Goal: Task Accomplishment & Management: Manage account settings

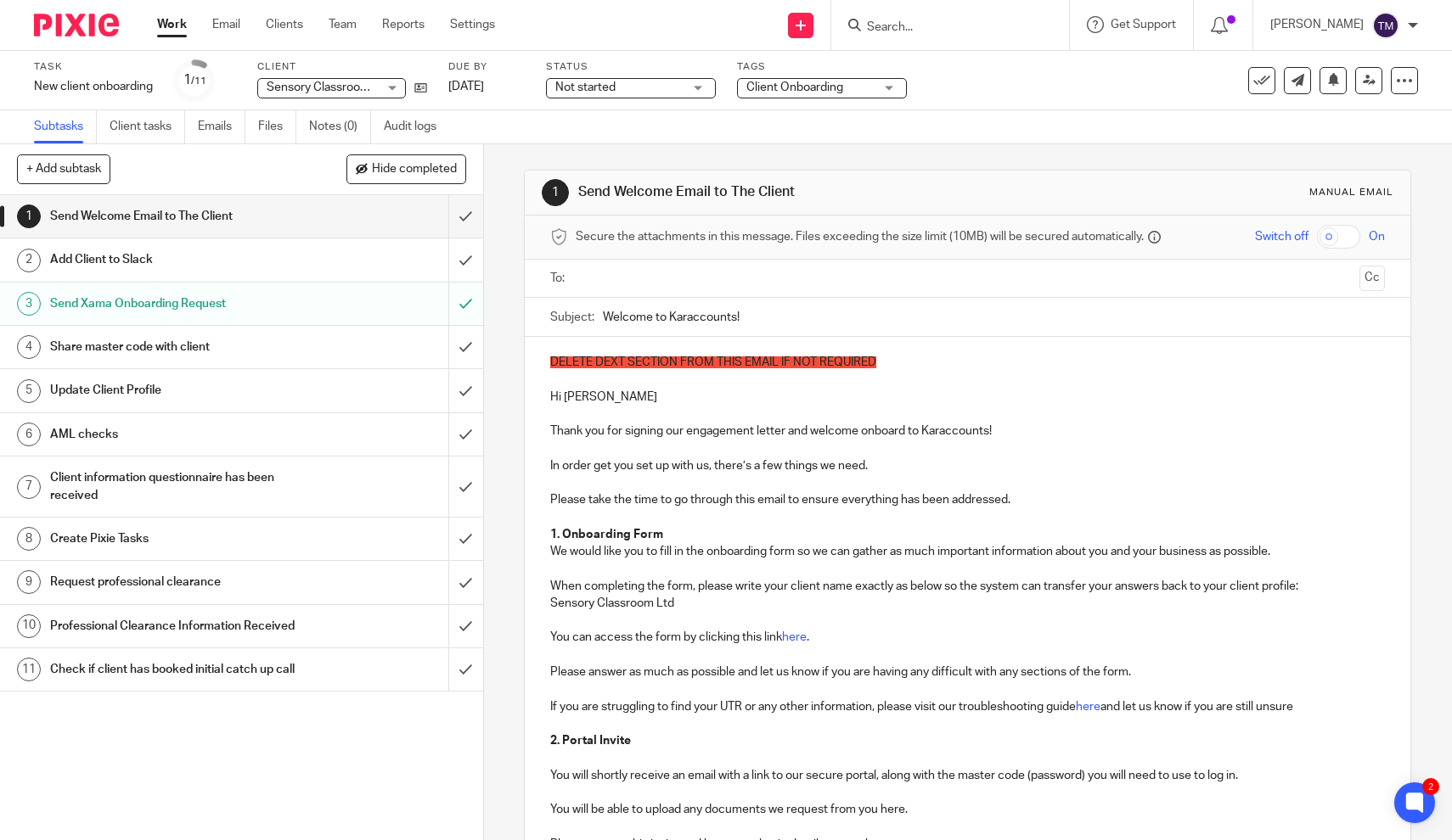
click at [649, 285] on input "text" at bounding box center [966, 278] width 771 height 19
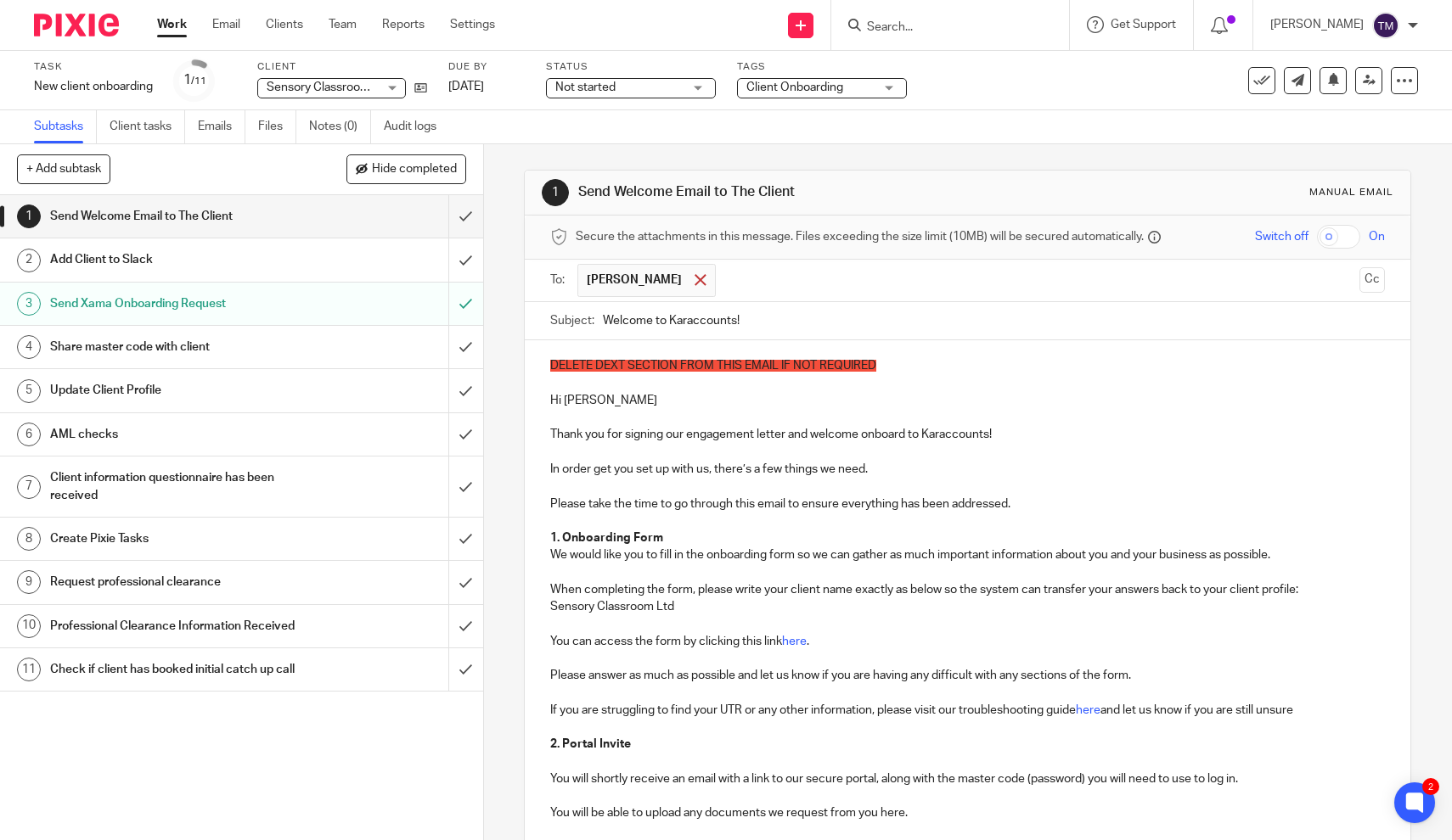
click at [695, 285] on span at bounding box center [700, 280] width 11 height 11
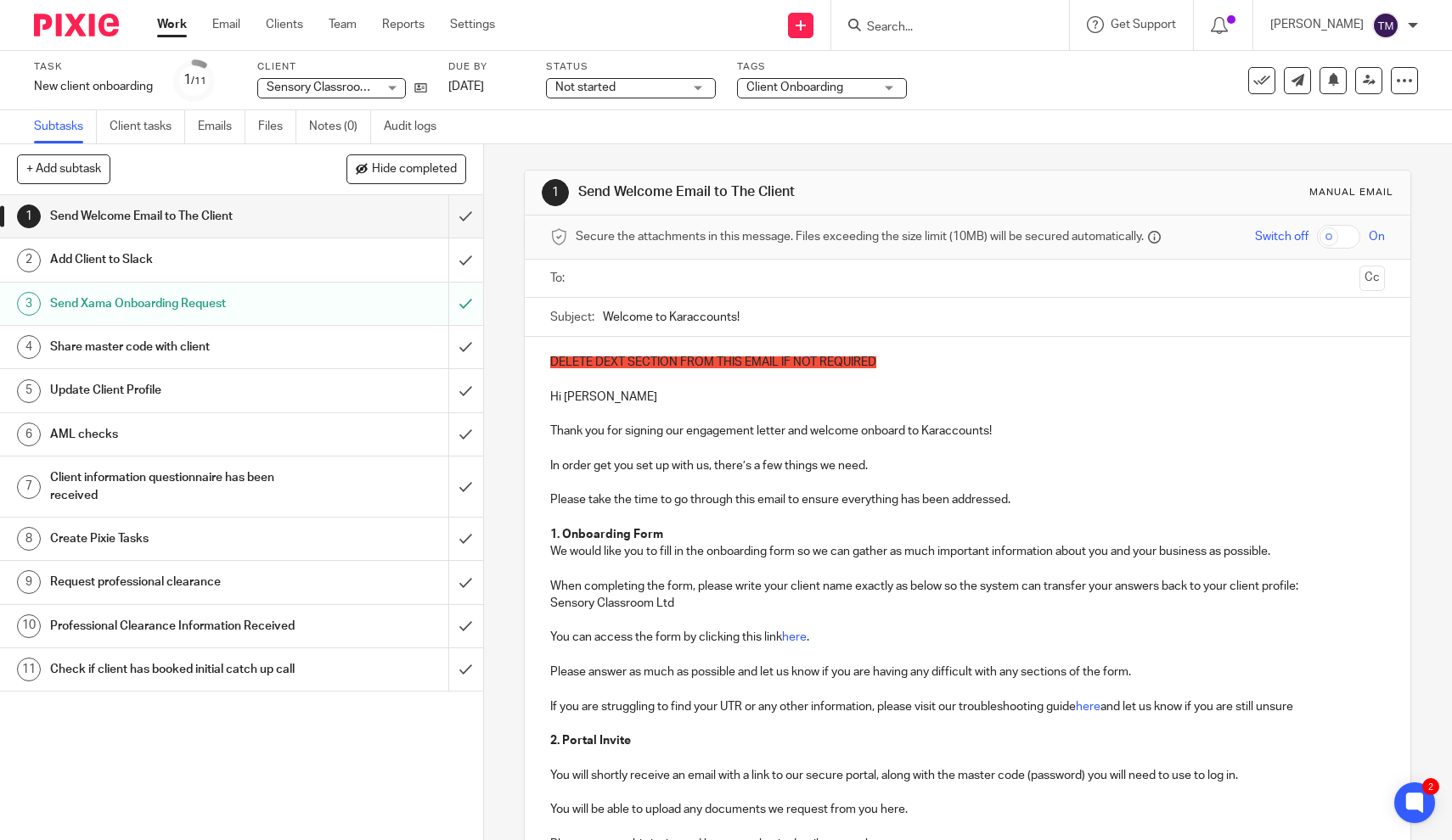
click at [705, 286] on input "text" at bounding box center [966, 278] width 771 height 19
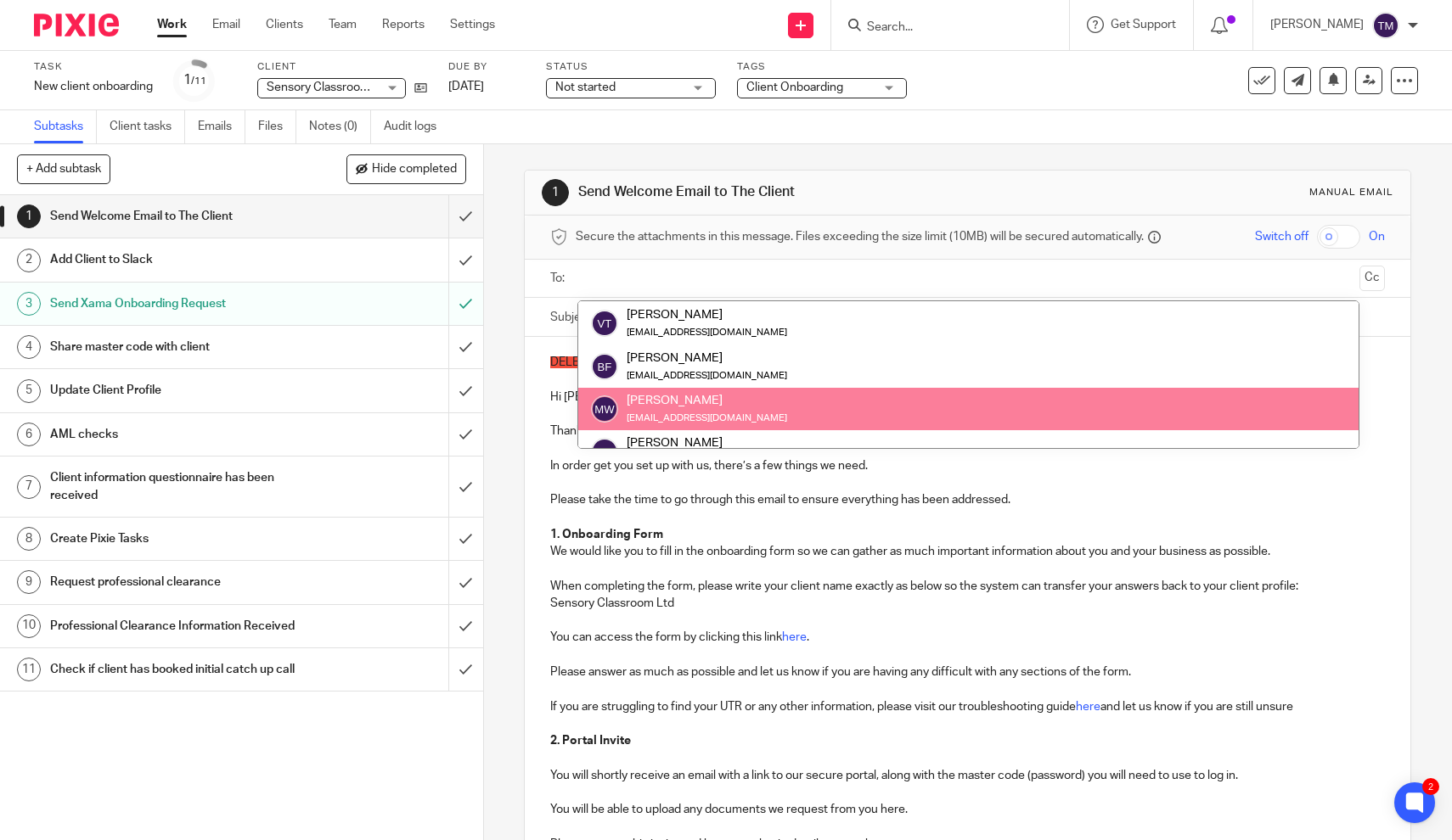
scroll to position [193, 0]
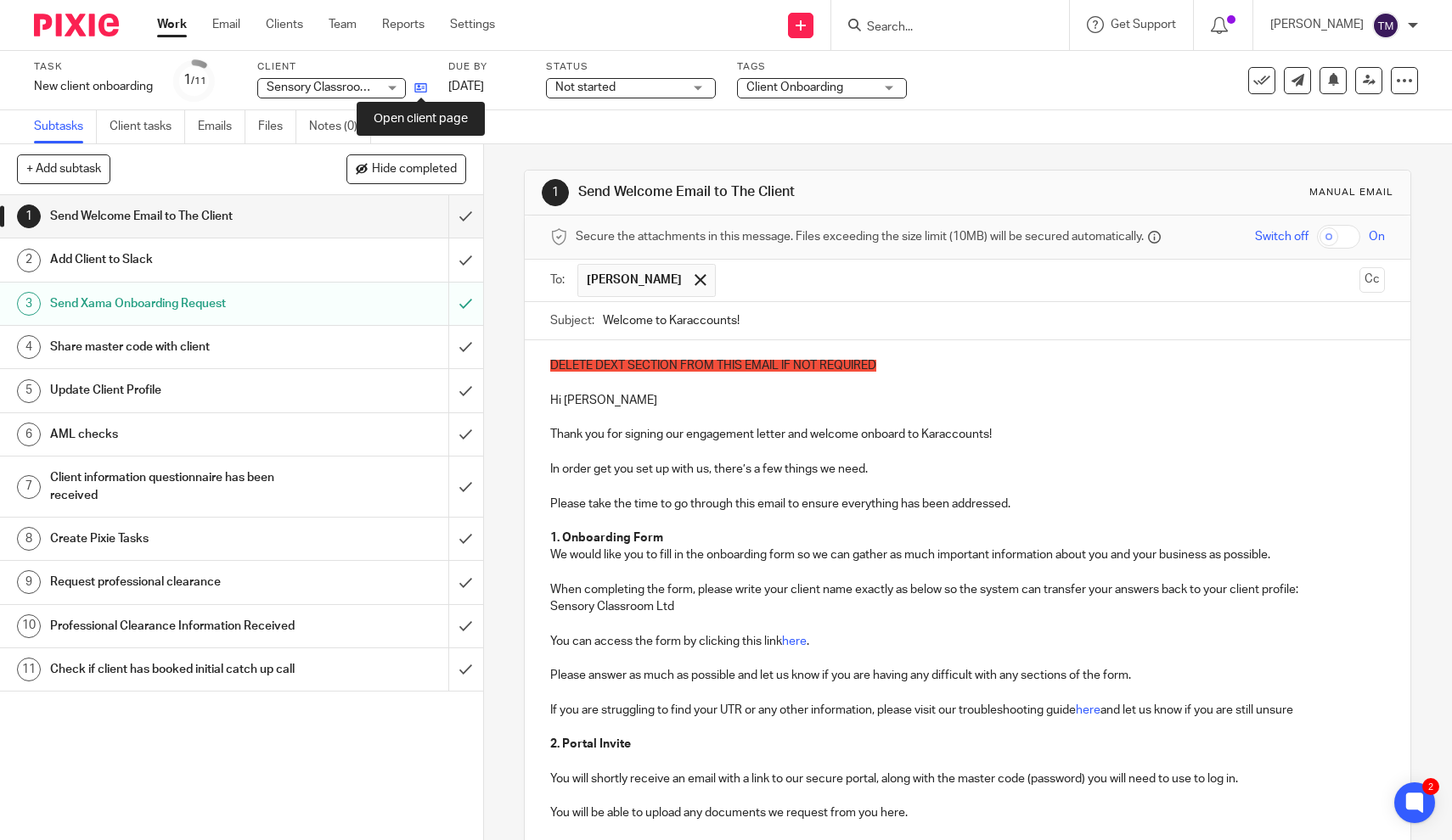
click at [424, 87] on icon at bounding box center [421, 88] width 13 height 13
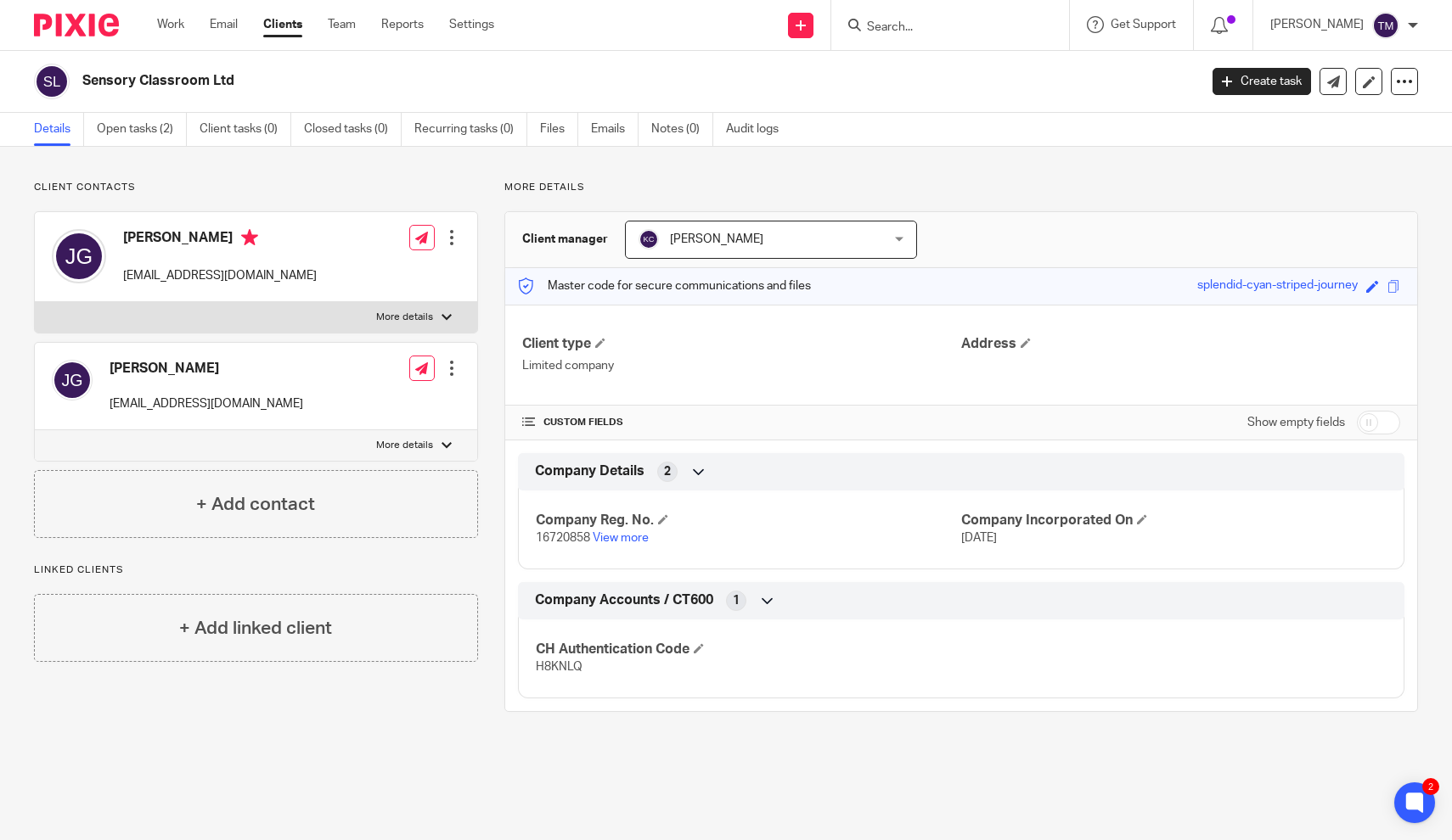
click at [455, 233] on div at bounding box center [452, 238] width 17 height 17
click at [385, 279] on link "Edit contact" at bounding box center [375, 275] width 162 height 25
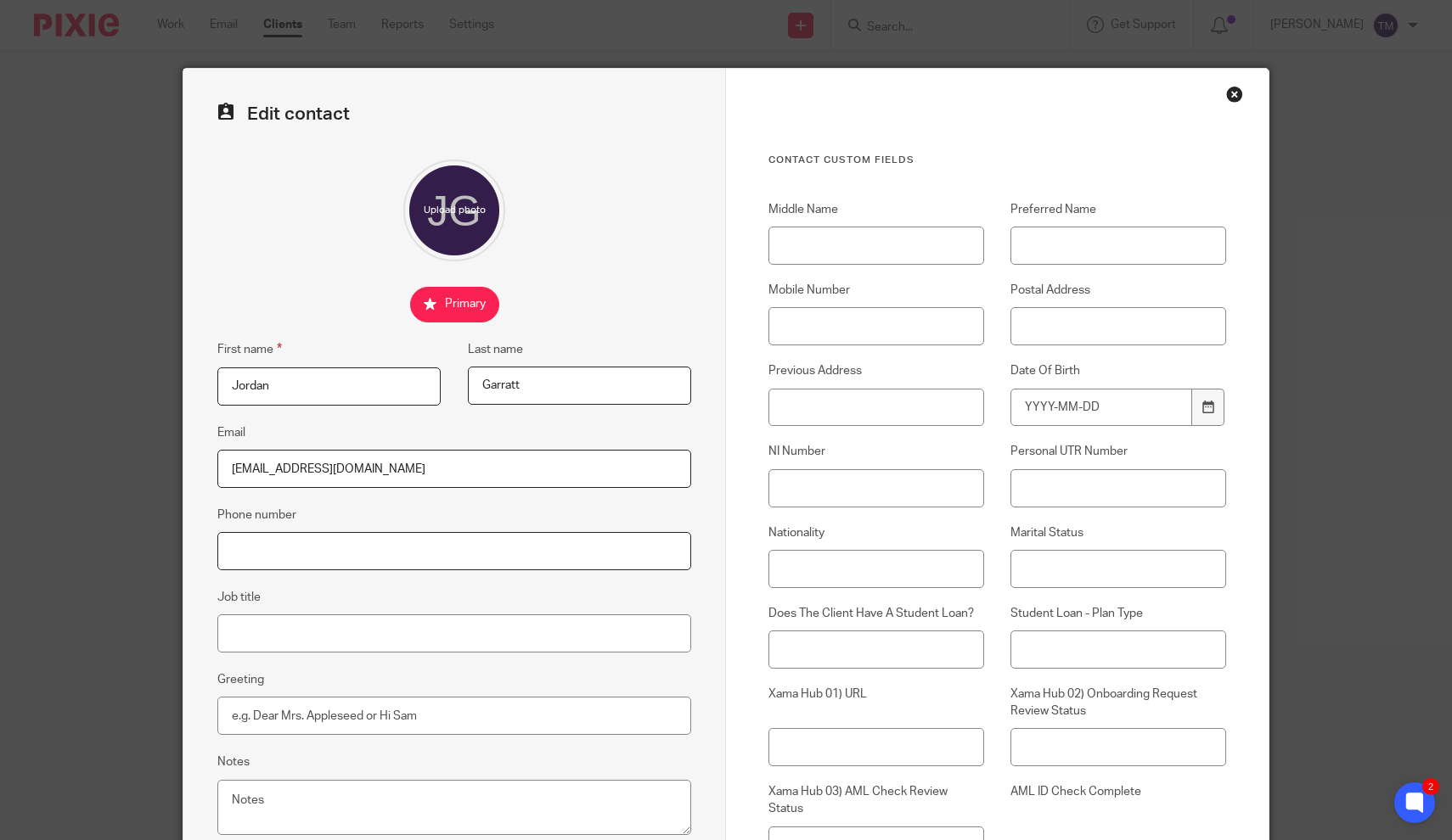
paste input "info@sensoryclassroom.org"
type input "info@sensoryclassroom.org"
drag, startPoint x: 387, startPoint y: 463, endPoint x: 202, endPoint y: 460, distance: 185.0
click at [202, 460] on div "Edit contact First name Jordan Last name Garratt Email oursensorykids@gmail.com…" at bounding box center [454, 514] width 542 height 891
paste input "[EMAIL_ADDRESS][DOMAIN_NAME]"
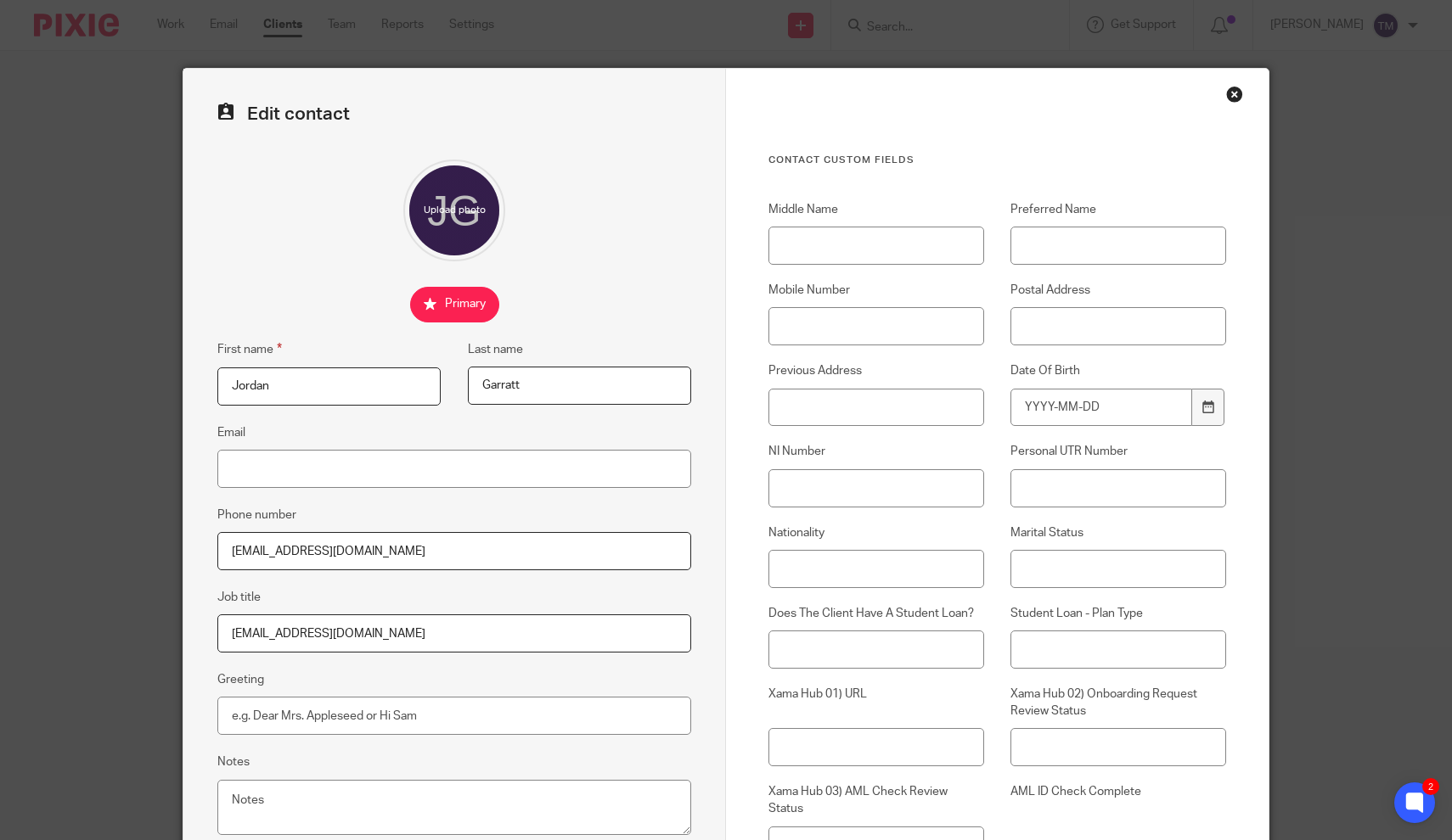
type input "[EMAIL_ADDRESS][DOMAIN_NAME]"
drag, startPoint x: 396, startPoint y: 559, endPoint x: 186, endPoint y: 554, distance: 210.1
click at [186, 554] on div "Edit contact First name Jordan Last name Garratt Email Phone number info@sensor…" at bounding box center [454, 514] width 542 height 891
click at [282, 479] on input "Email" at bounding box center [454, 469] width 474 height 38
paste input "info@sensoryclassroom.org"
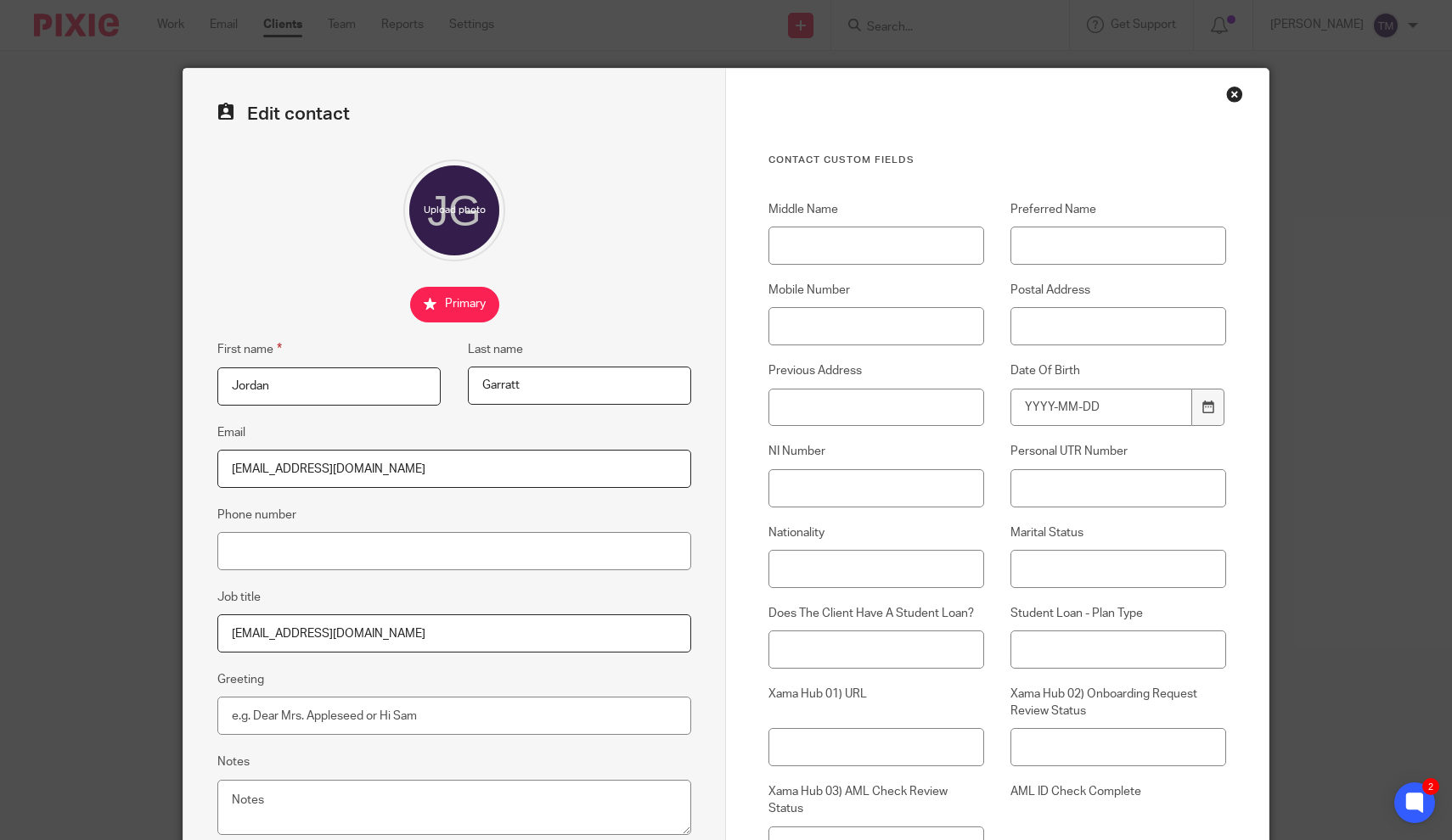
type input "info@sensoryclassroom.org"
drag, startPoint x: 380, startPoint y: 631, endPoint x: 209, endPoint y: 637, distance: 171.1
click at [209, 637] on div "Edit contact First name Jordan Last name Garratt Email info@sensoryclassroom.or…" at bounding box center [454, 514] width 542 height 891
click at [601, 218] on div at bounding box center [454, 210] width 474 height 101
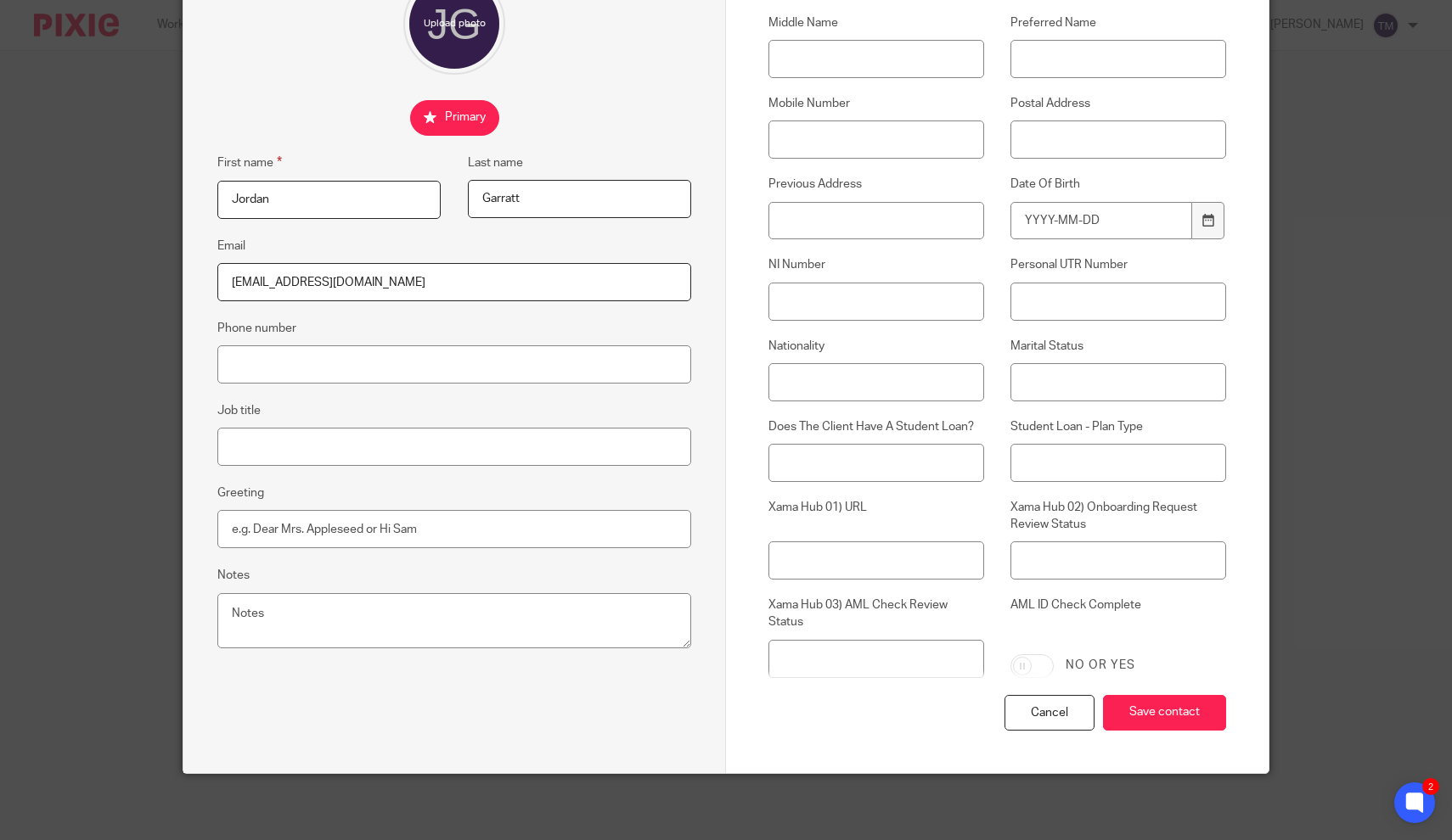
scroll to position [186, 0]
click at [332, 603] on textarea "Notes" at bounding box center [454, 622] width 474 height 56
type input "oursensorykids@gmail.com"
click at [329, 615] on textarea "Notes" at bounding box center [454, 622] width 474 height 56
paste textarea "oursensorykids@gmail.com"
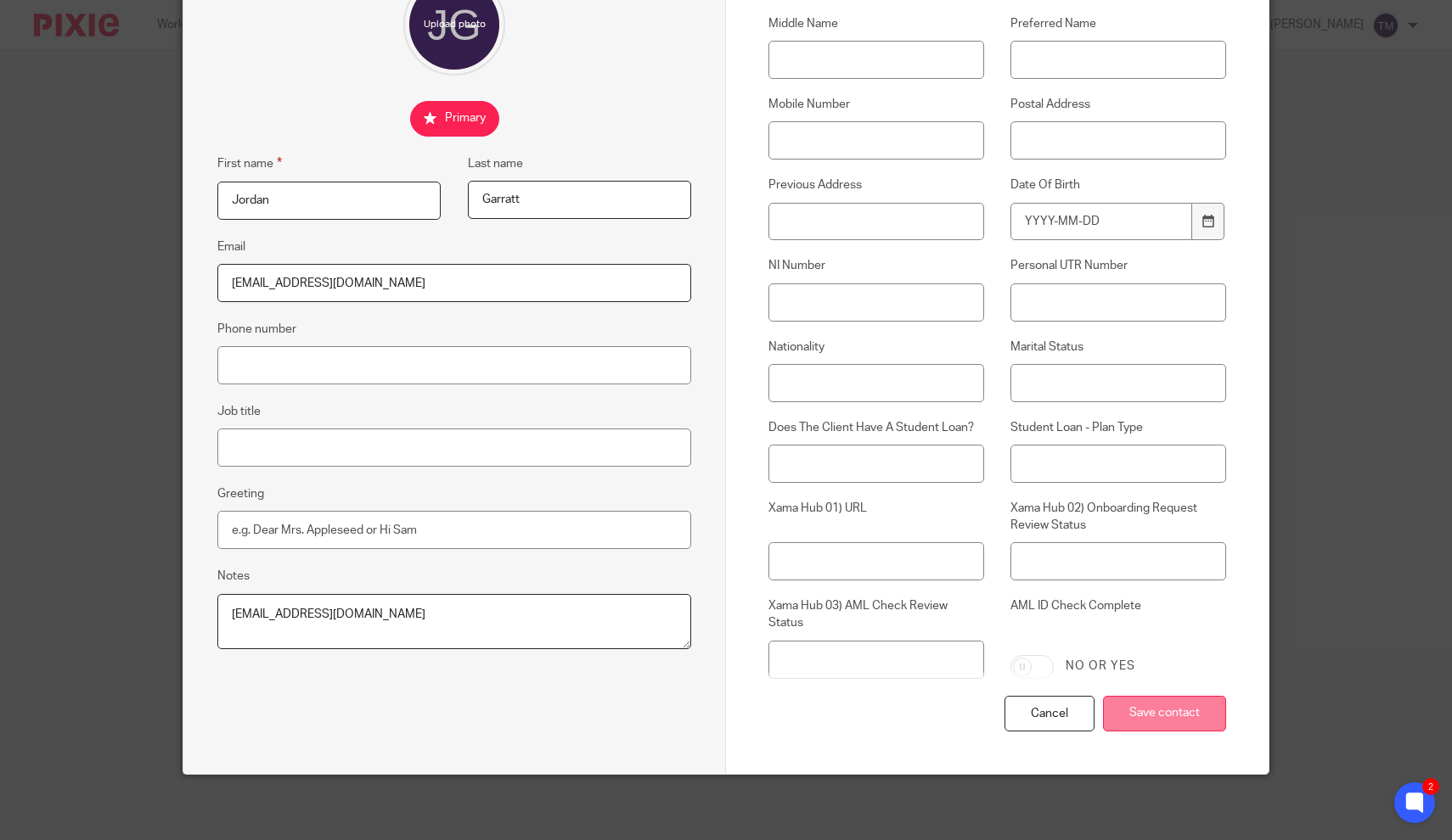
type textarea "oursensorykids@gmail.com"
click at [1147, 709] on input "Save contact" at bounding box center [1164, 714] width 123 height 37
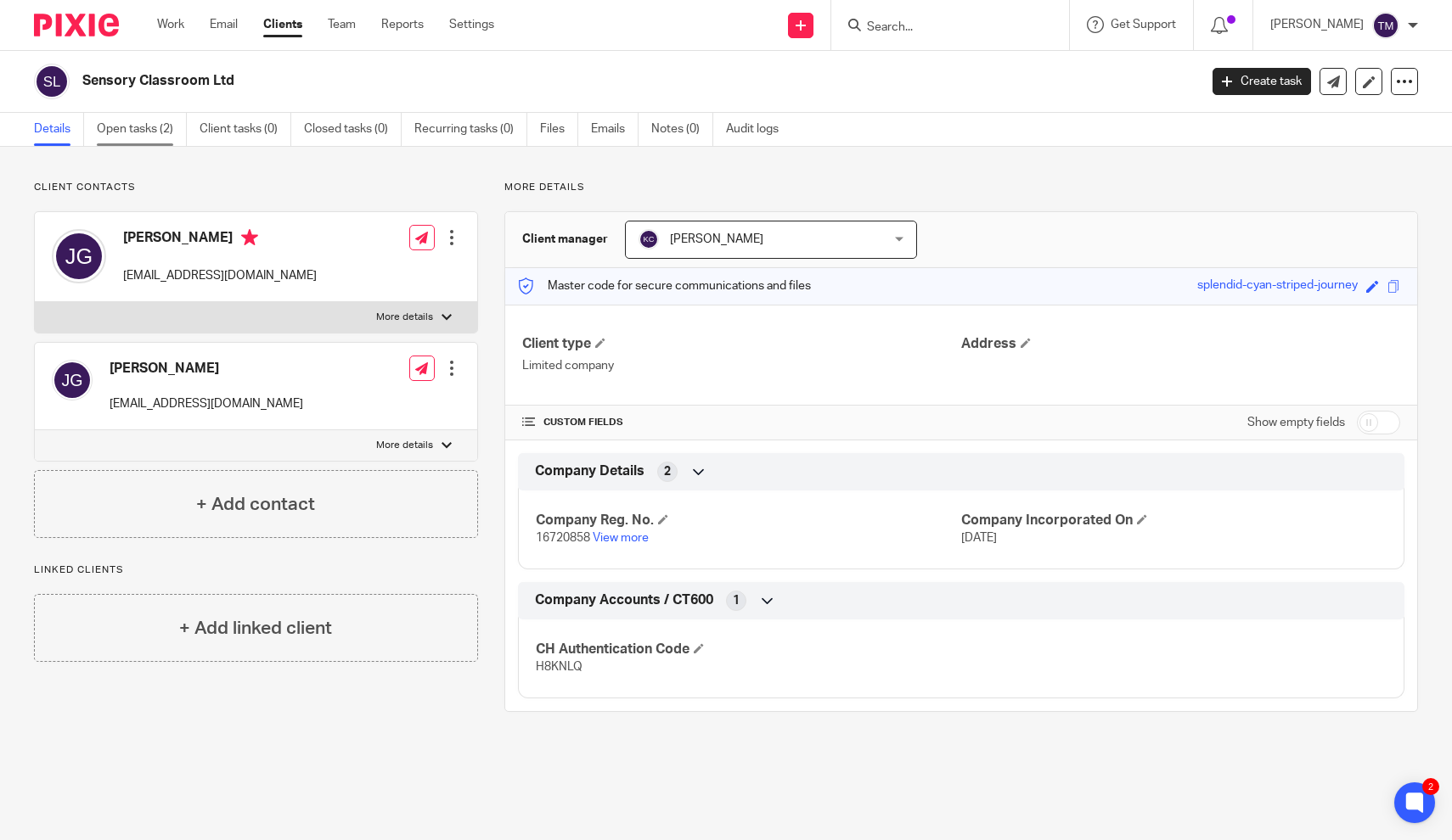
click at [139, 139] on link "Open tasks (2)" at bounding box center [142, 130] width 90 height 33
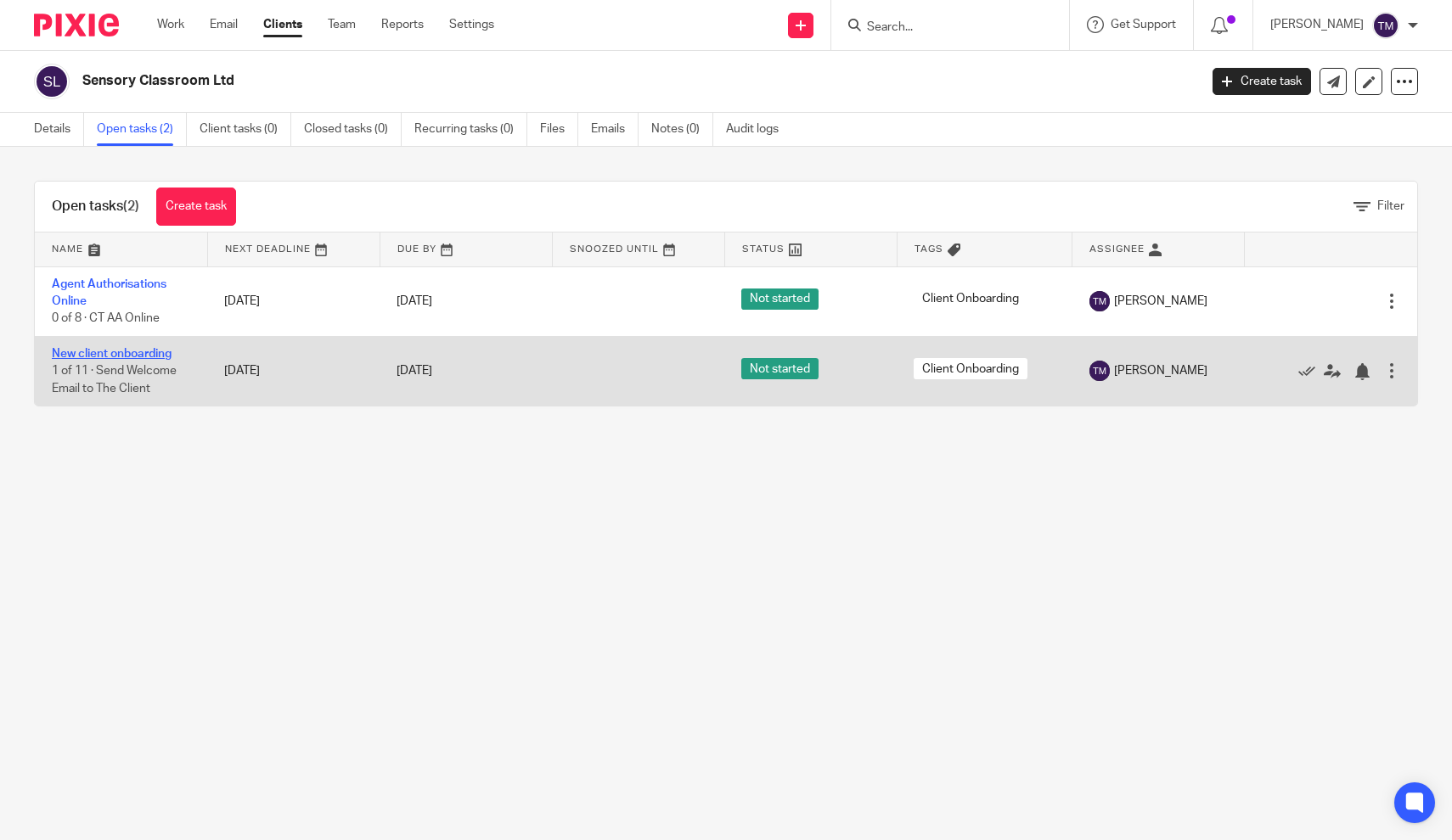
click at [122, 352] on link "New client onboarding" at bounding box center [112, 354] width 120 height 12
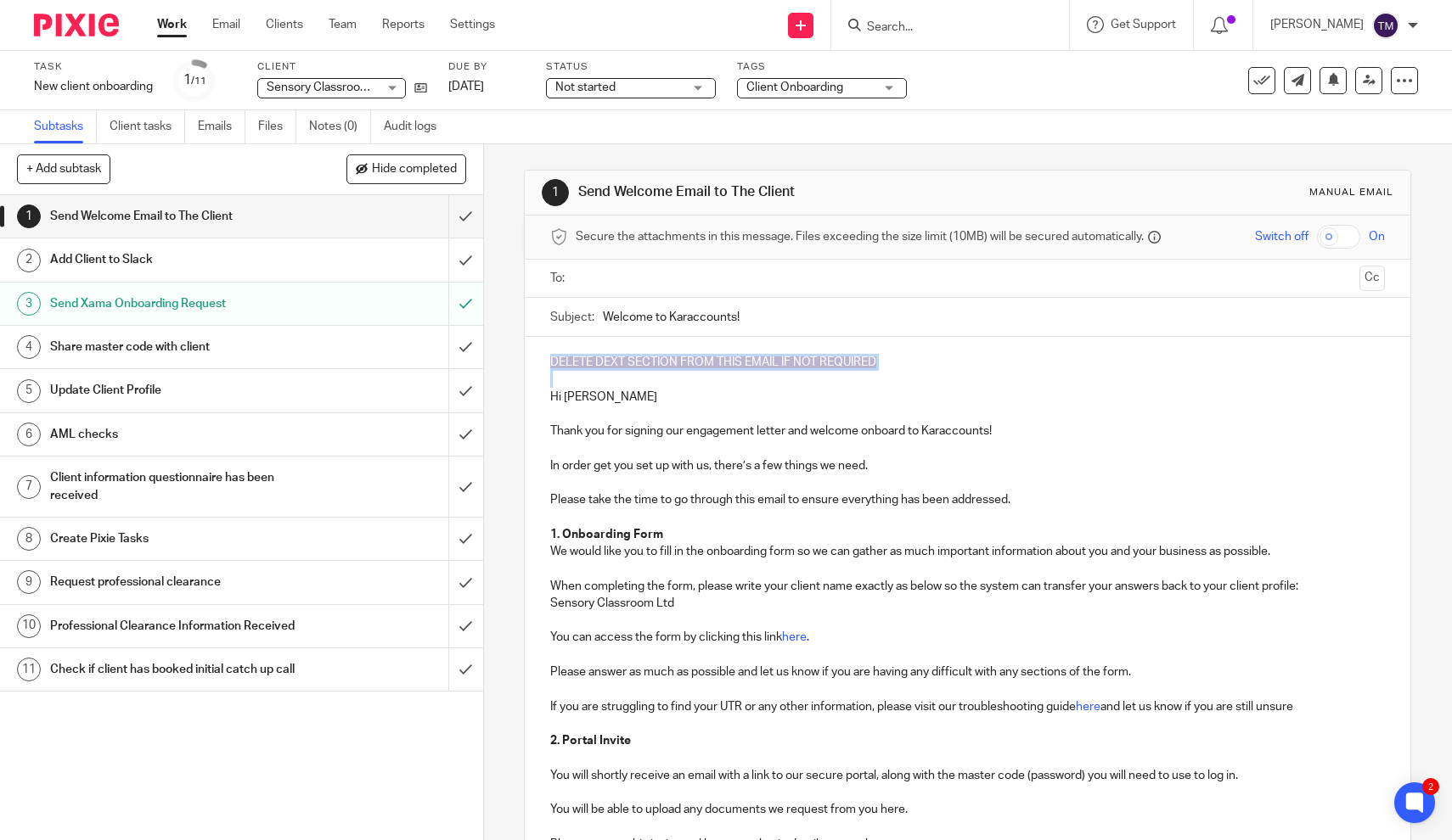
drag, startPoint x: 550, startPoint y: 393, endPoint x: 545, endPoint y: 354, distance: 39.3
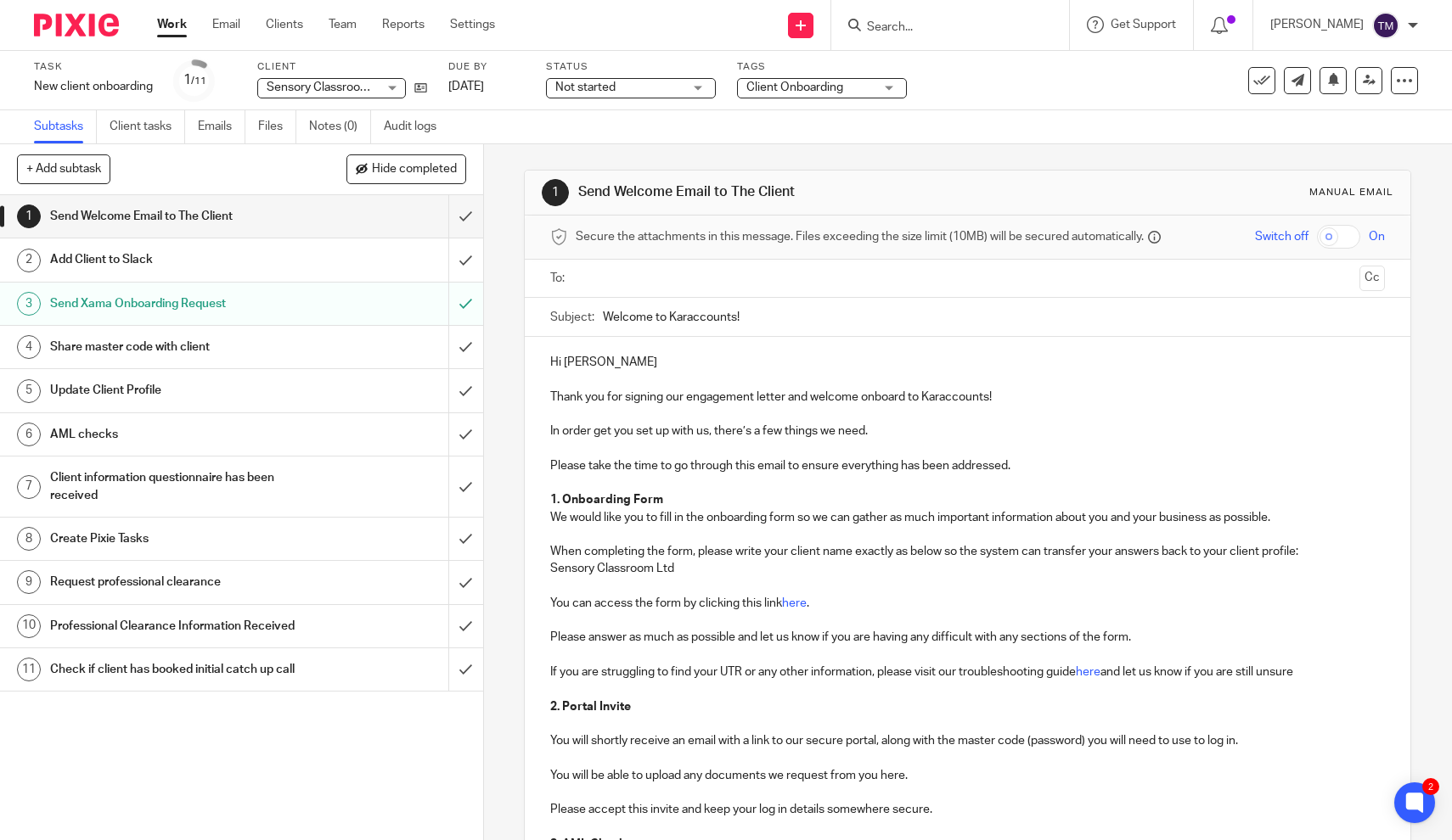
click at [701, 282] on input "text" at bounding box center [966, 278] width 771 height 19
click at [761, 379] on p at bounding box center [967, 383] width 835 height 17
click at [654, 633] on p "Please answer as much as possible and let us know if you are having any difficu…" at bounding box center [967, 642] width 835 height 17
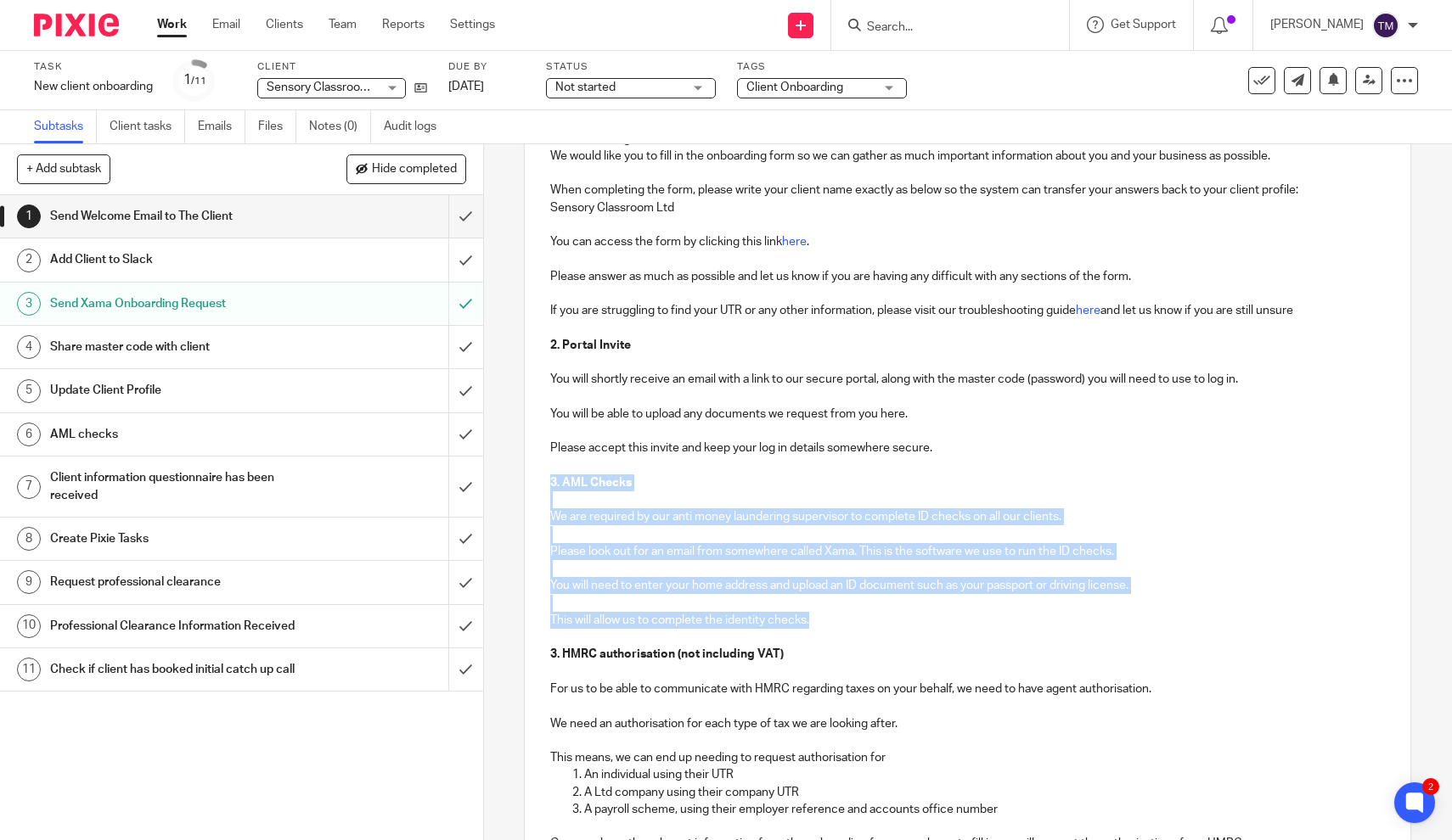
drag, startPoint x: 815, startPoint y: 609, endPoint x: 543, endPoint y: 470, distance: 305.5
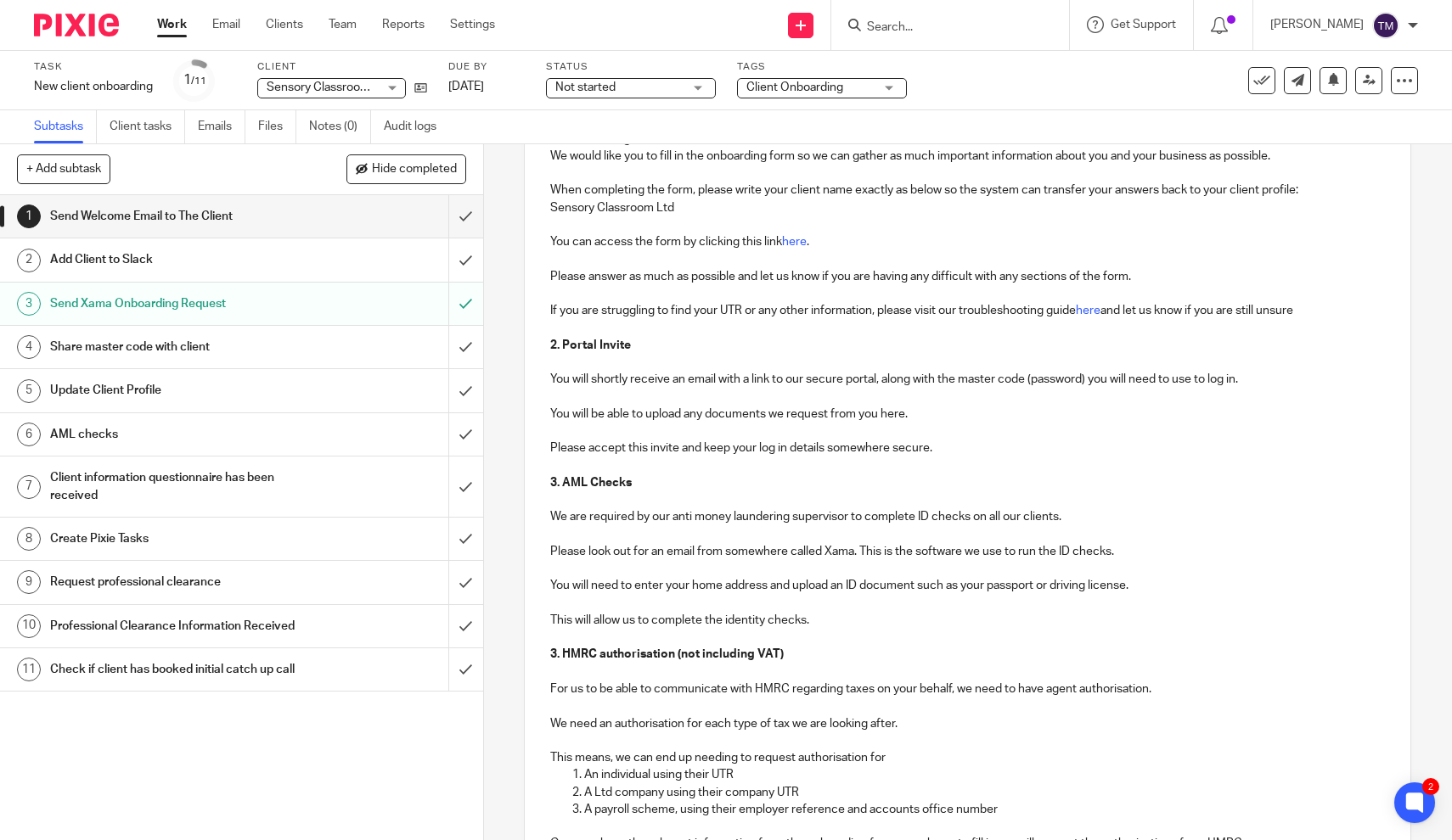
scroll to position [217, 0]
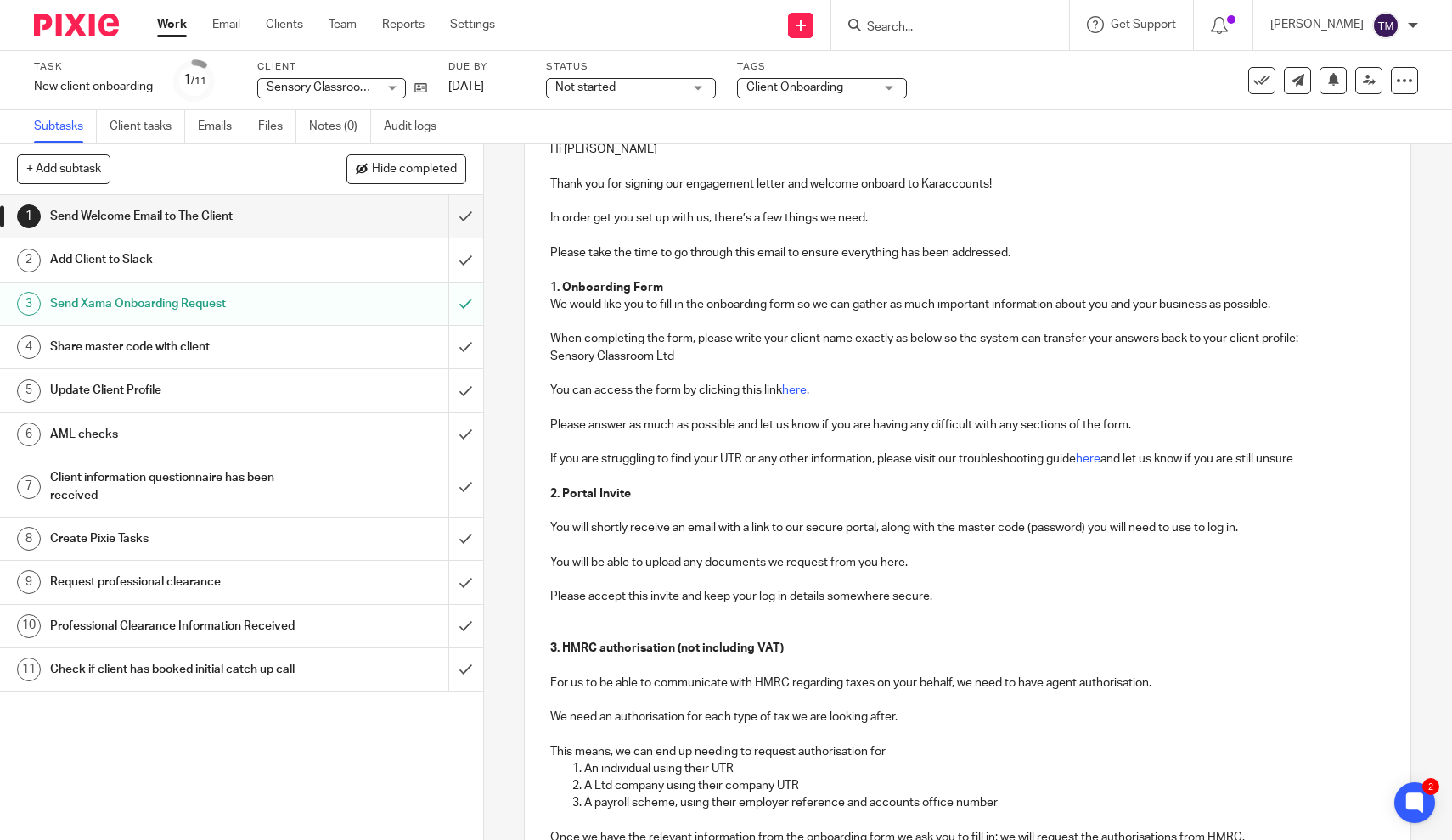
click at [829, 644] on p "3. HMRC authorisation (not including VAT)" at bounding box center [967, 648] width 835 height 17
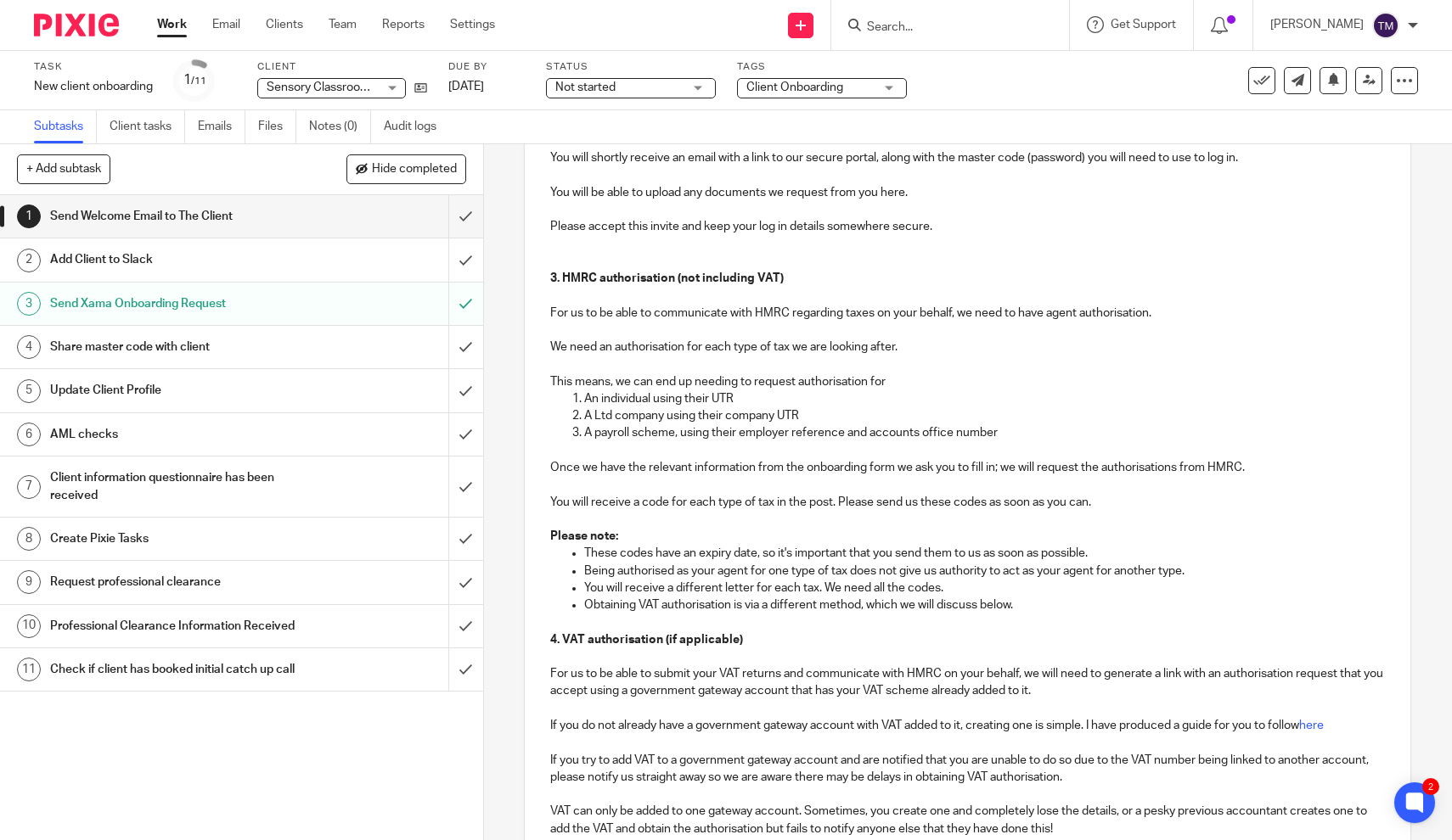
scroll to position [944, 0]
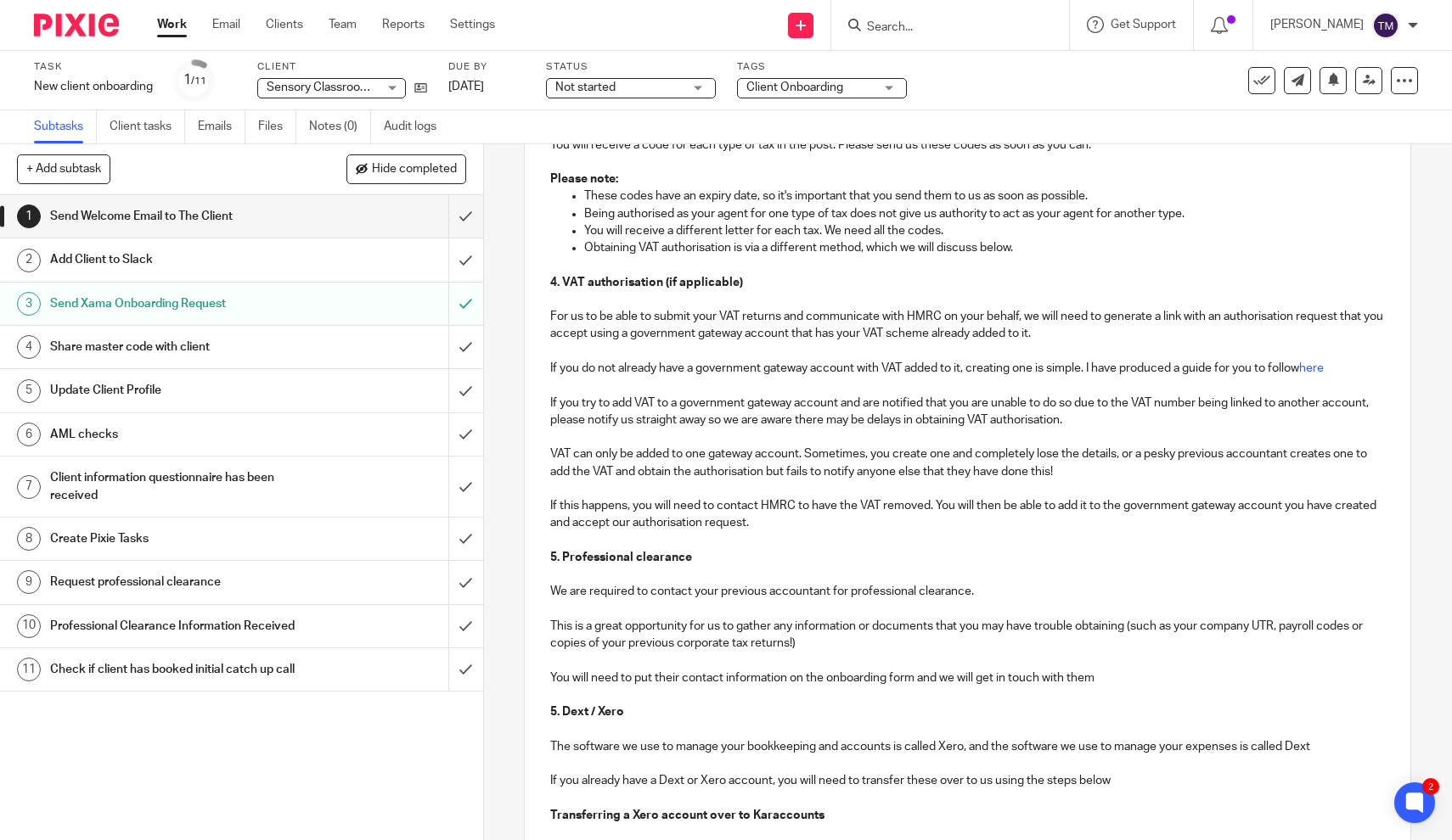
click at [780, 704] on p "5. Dext / Xero" at bounding box center [967, 712] width 835 height 17
click at [721, 505] on p "If this happens, you will need to contact HMRC to have the VAT removed. You wil…" at bounding box center [967, 515] width 835 height 35
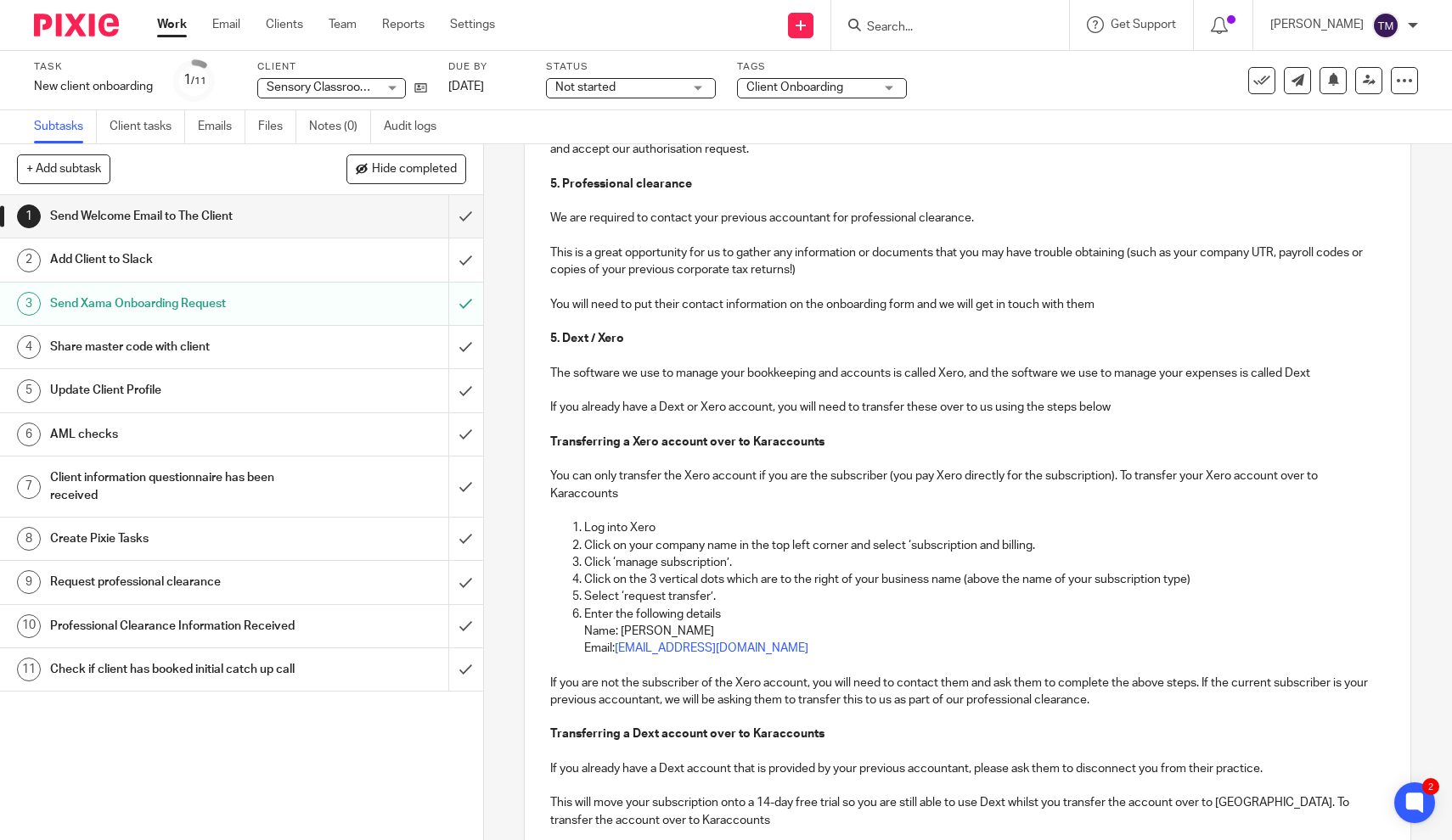
scroll to position [1676, 0]
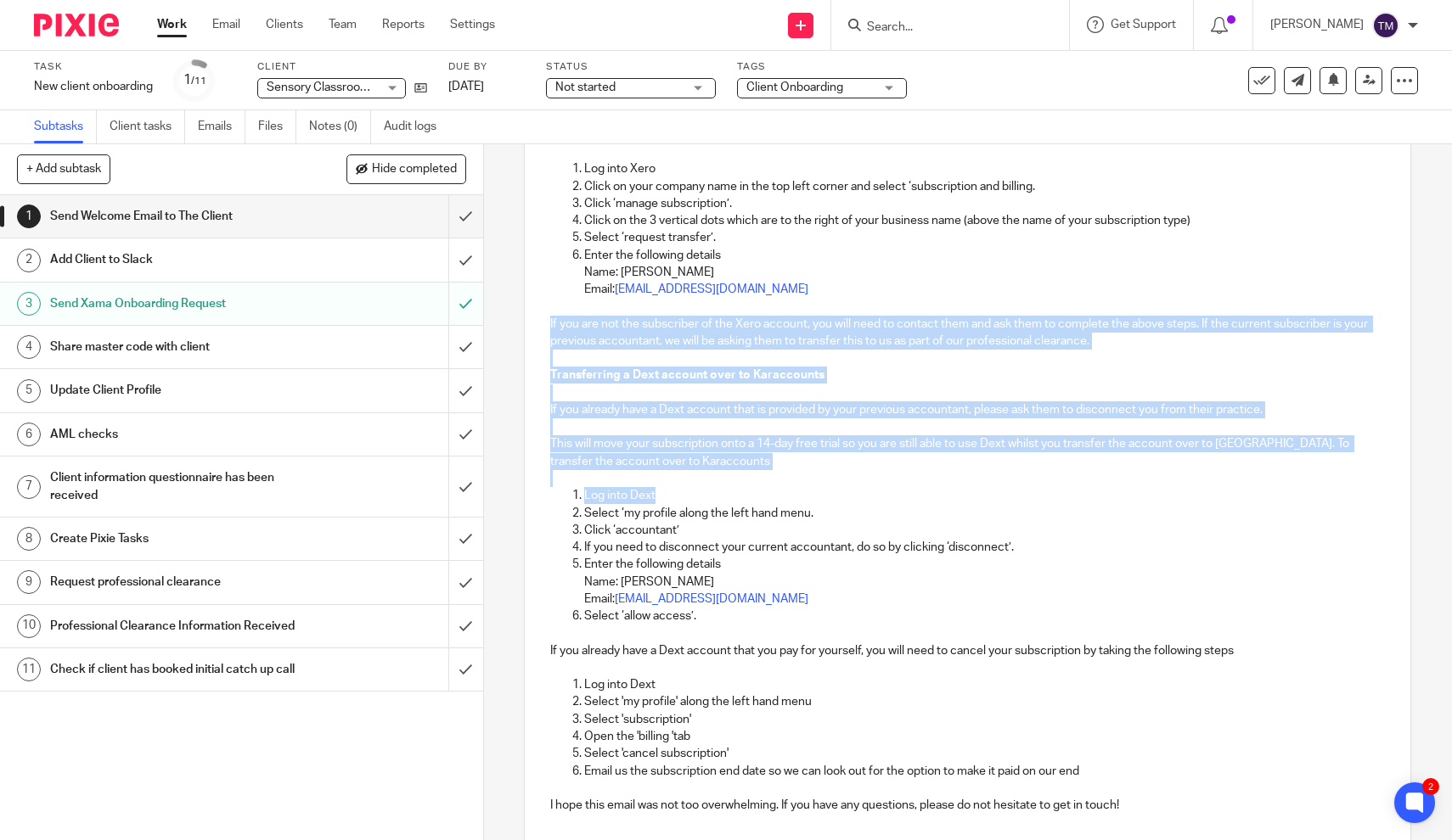
drag, startPoint x: 839, startPoint y: 476, endPoint x: 797, endPoint y: 295, distance: 185.8
click at [777, 319] on p "If you are not the subscriber of the Xero account, you will need to contact the…" at bounding box center [967, 333] width 835 height 35
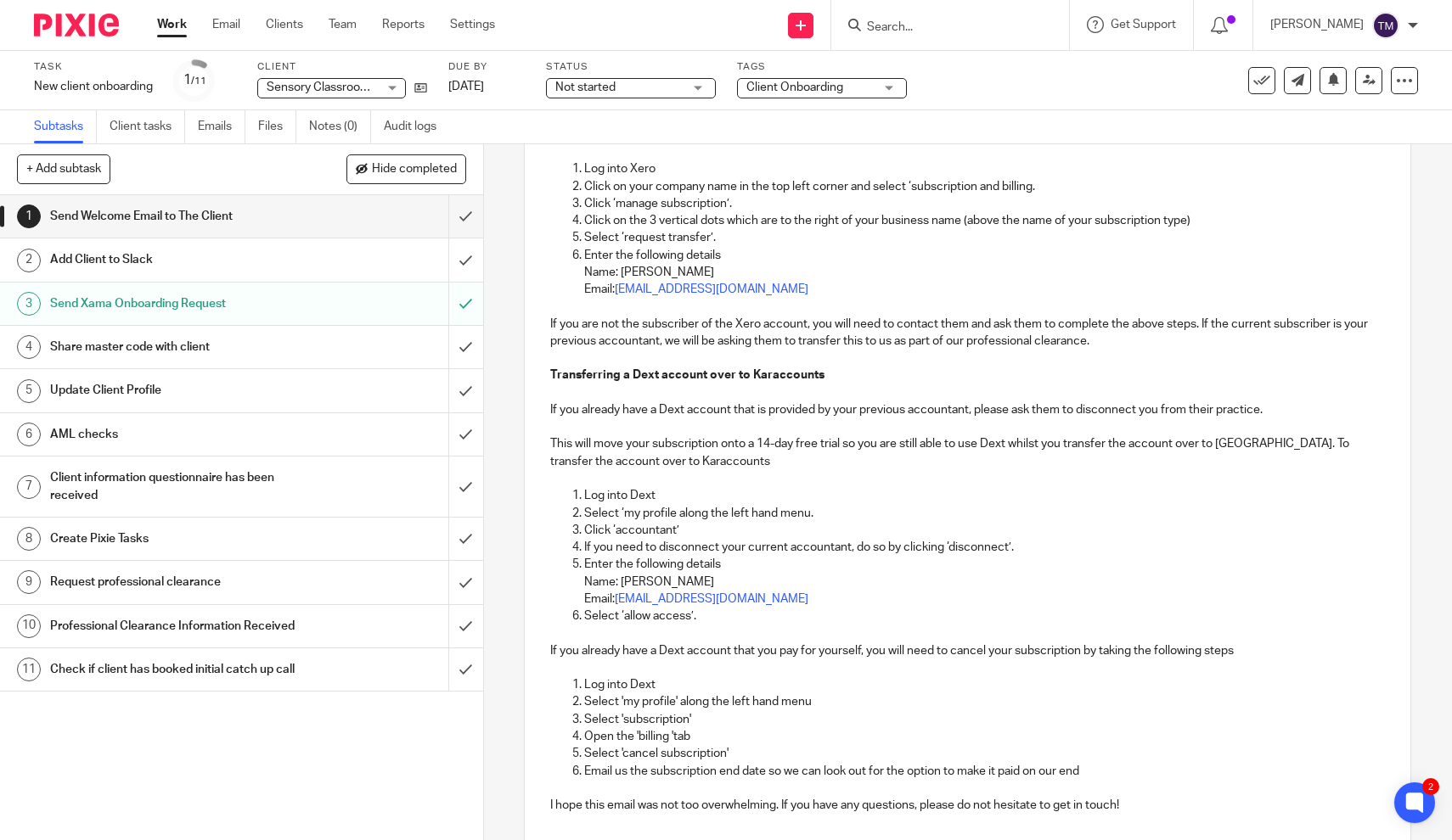
scroll to position [1317, 0]
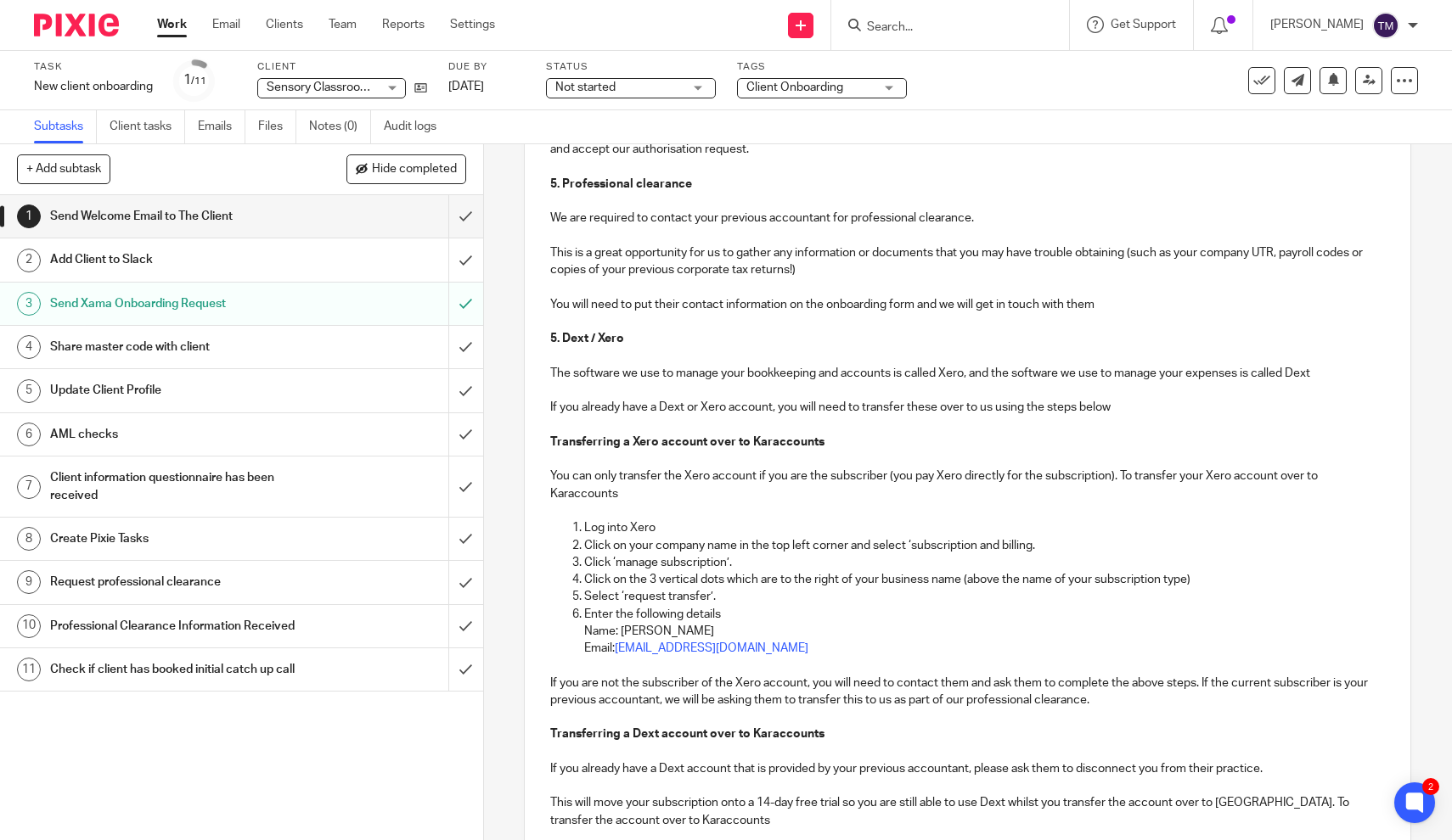
click at [664, 257] on p "This is a great opportunity for us to gather any information or documents that …" at bounding box center [967, 261] width 835 height 35
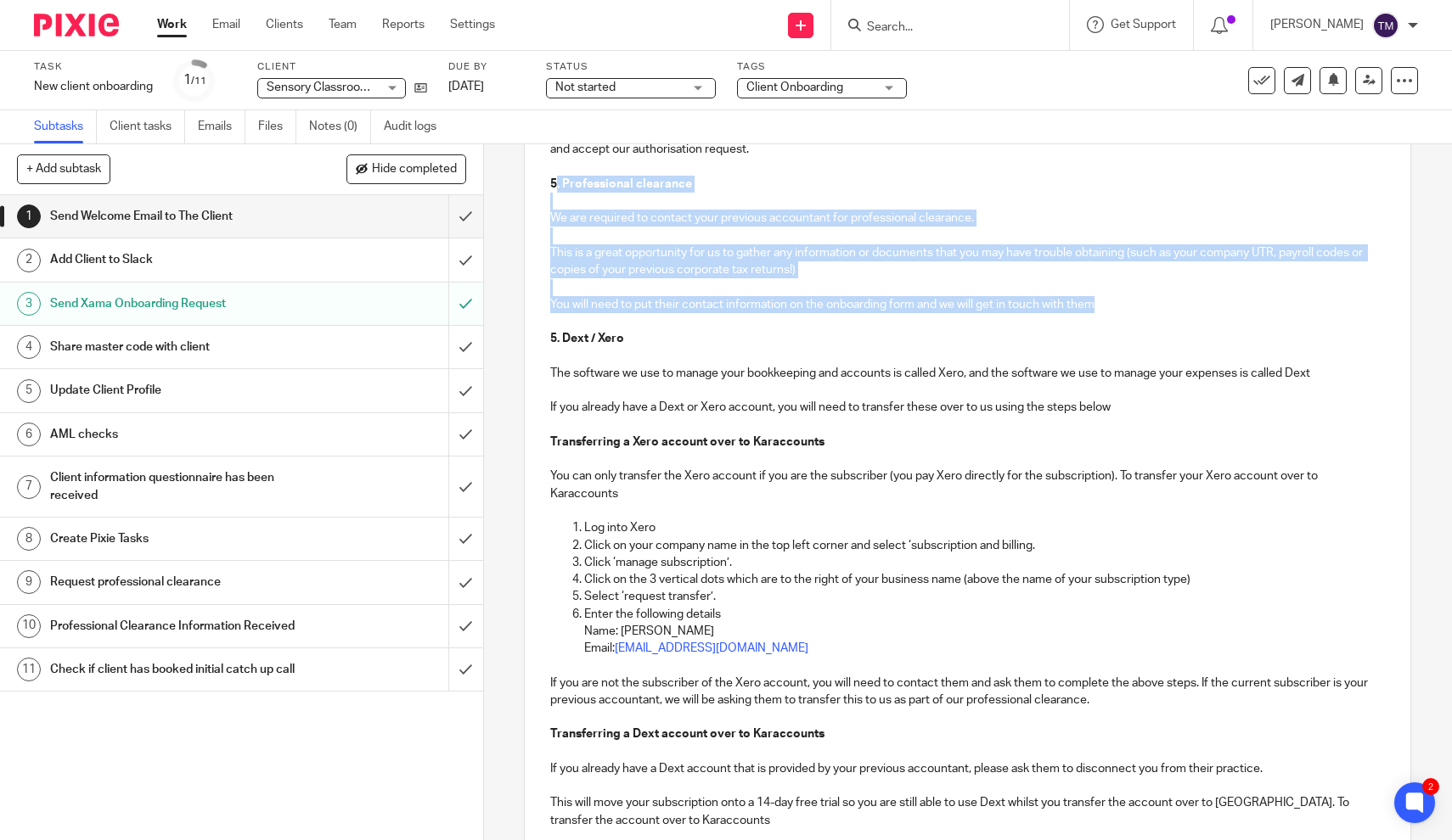
drag, startPoint x: 1101, startPoint y: 289, endPoint x: 554, endPoint y: 162, distance: 561.5
click at [554, 162] on div "Hi Jordan Thank you for signing our engagement letter and welcome onboard to Ka…" at bounding box center [967, 104] width 886 height 2163
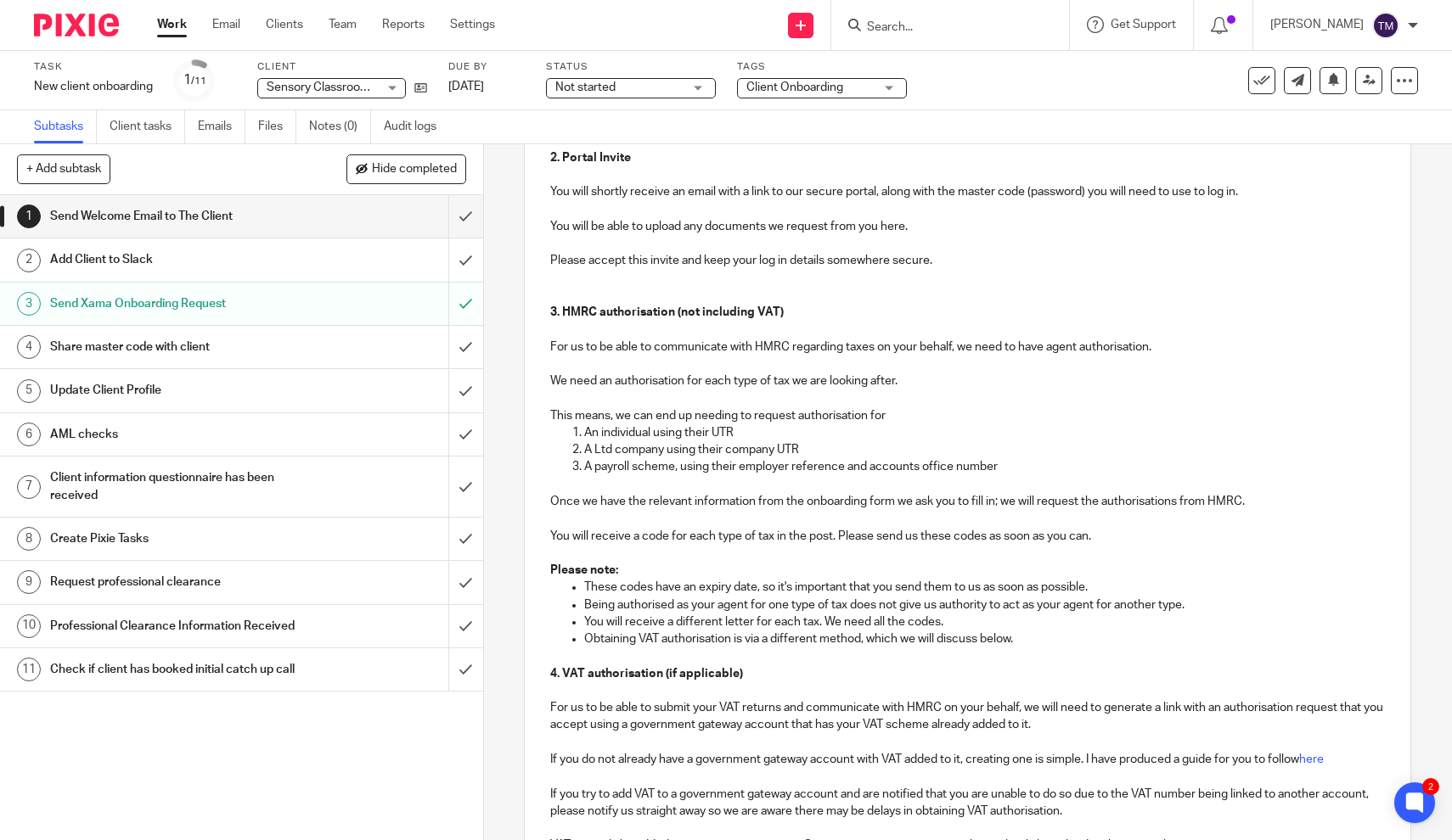
scroll to position [196, 0]
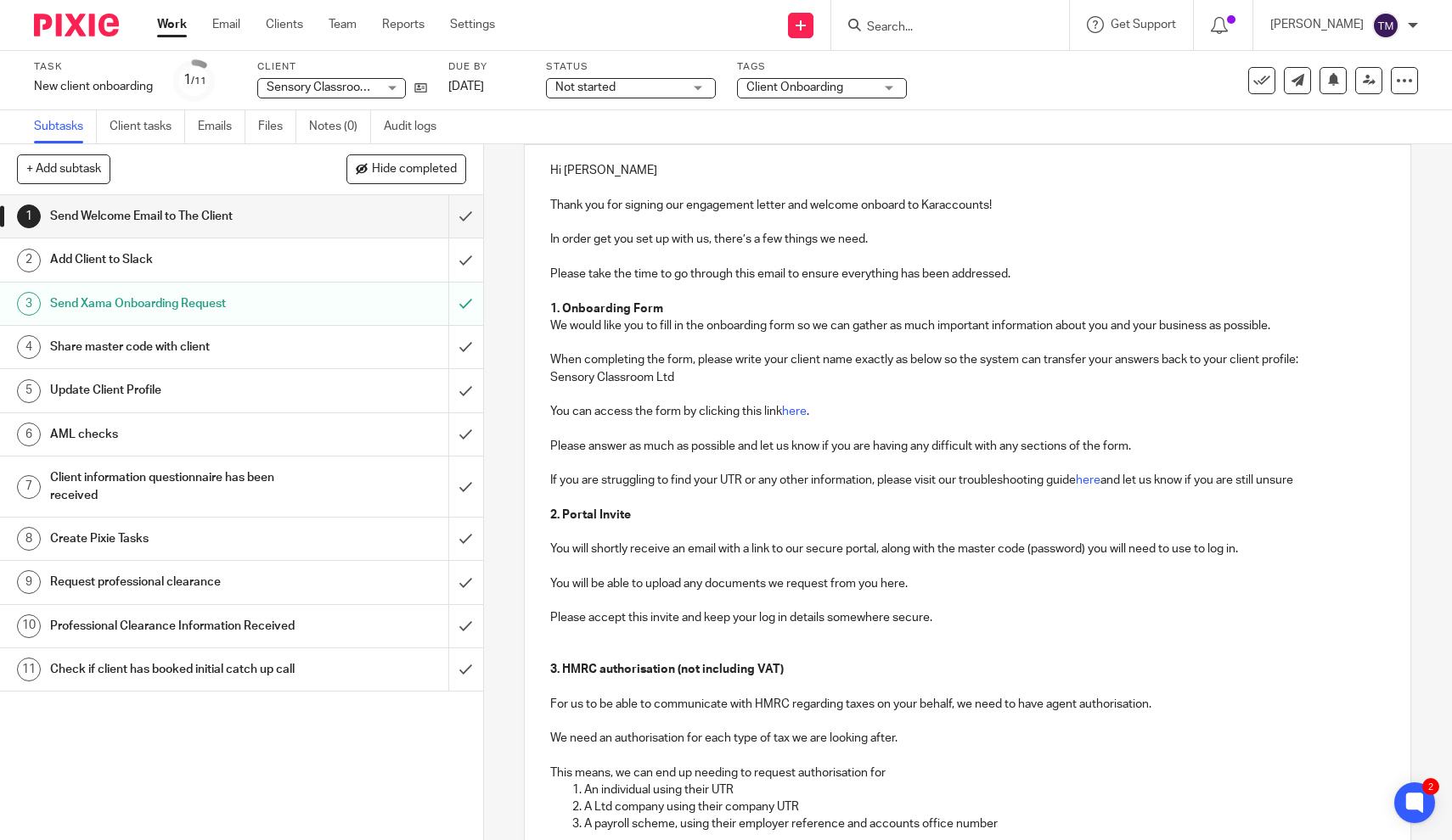
click at [1437, 309] on div "1 Send Welcome Email to The Client Manual email Secure the attachments in this …" at bounding box center [967, 492] width 968 height 696
click at [1441, 309] on div "1 Send Welcome Email to The Client Manual email Secure the attachments in this …" at bounding box center [967, 492] width 968 height 696
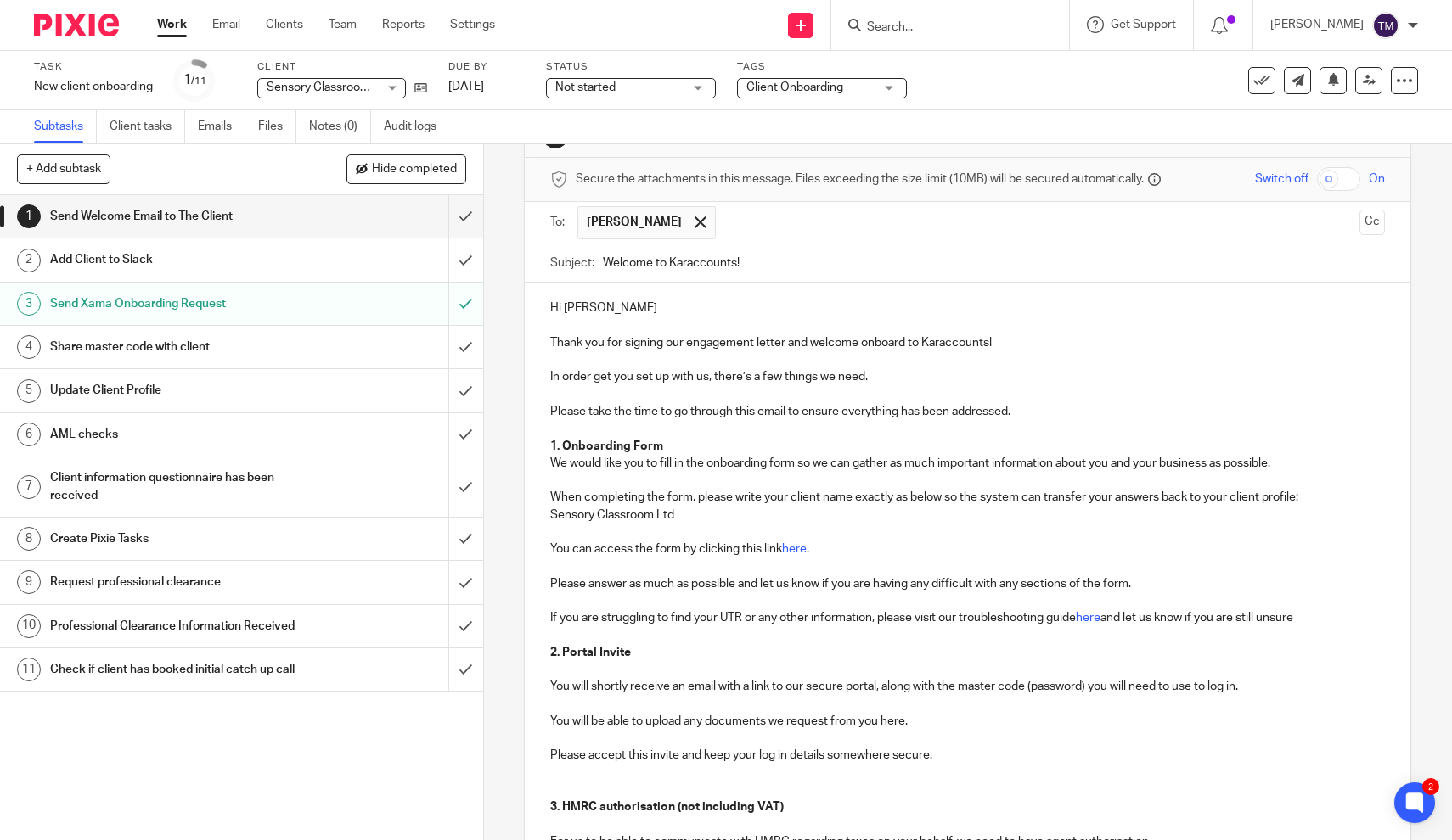
scroll to position [54, 0]
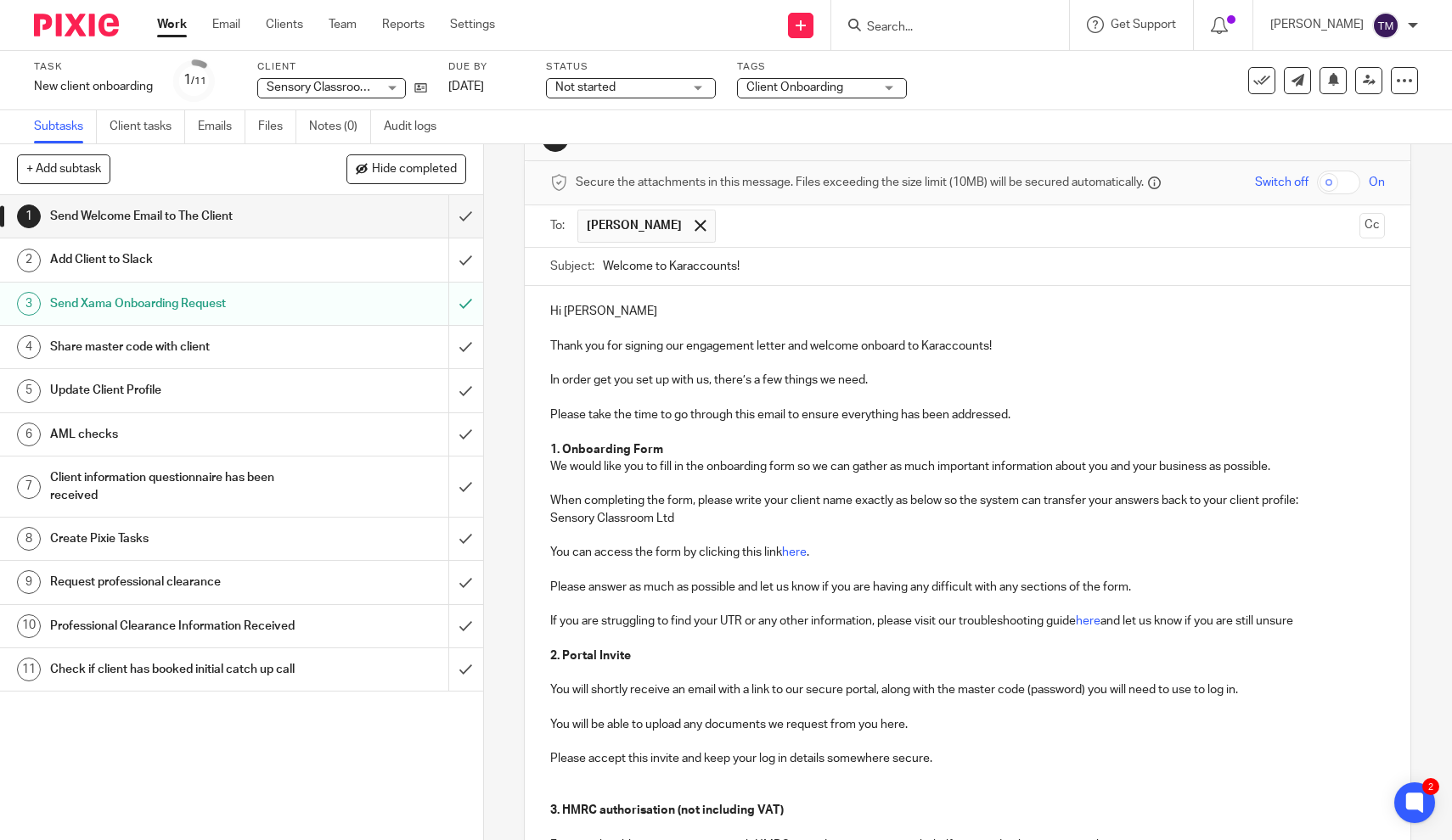
click at [824, 346] on p "Thank you for signing our engagement letter and welcome onboard to Karaccounts!" at bounding box center [967, 346] width 835 height 17
drag, startPoint x: 822, startPoint y: 346, endPoint x: 559, endPoint y: 339, distance: 263.1
click at [559, 339] on p "Thank you for signing our engagement letter and welcome onboard to Karaccounts!" at bounding box center [967, 346] width 835 height 17
click at [1421, 362] on div "1 Send Welcome Email to The Client Manual email Secure the attachments in this …" at bounding box center [967, 492] width 968 height 696
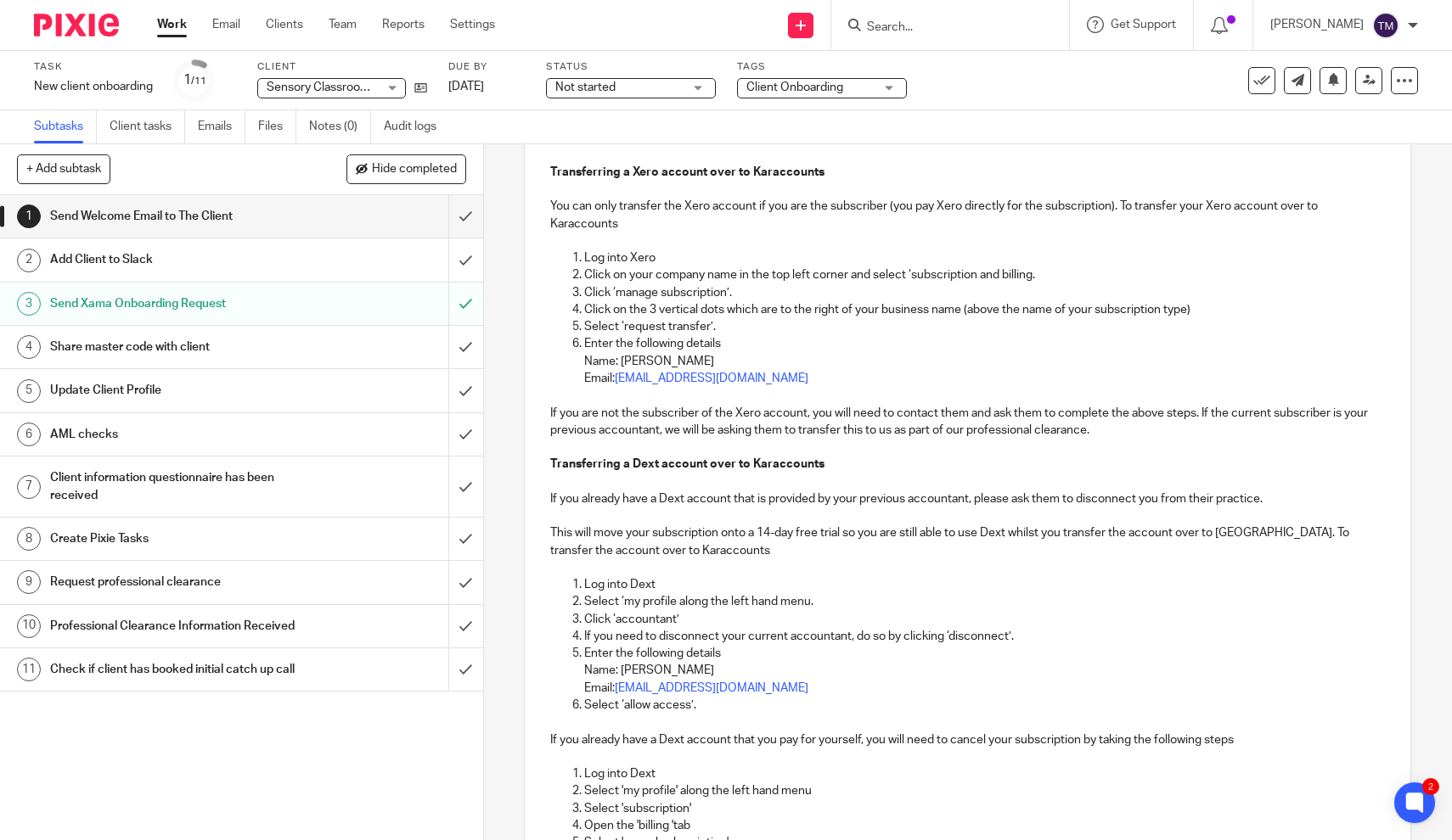
scroll to position [1657, 0]
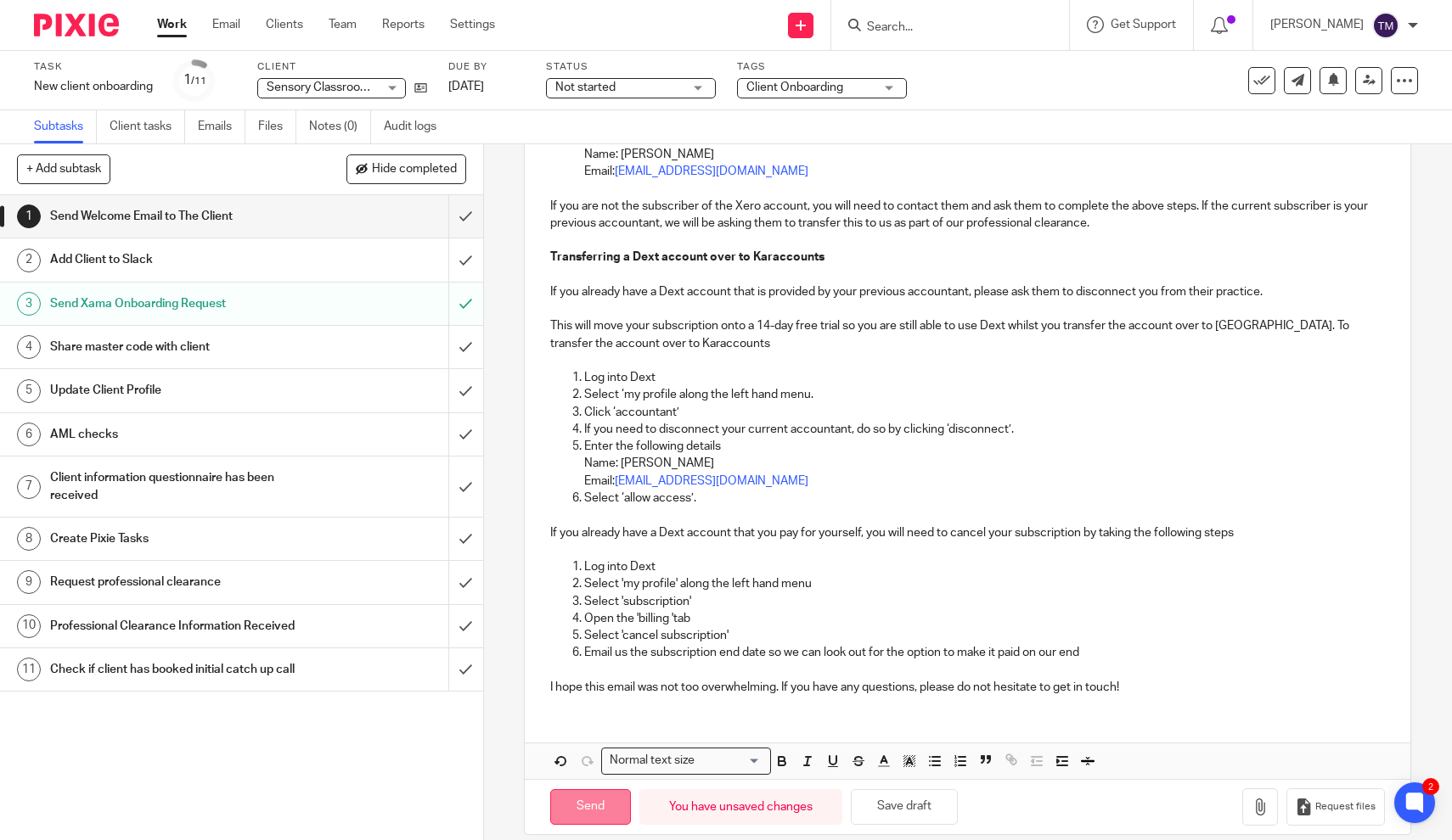
click at [595, 790] on input "Send" at bounding box center [591, 808] width 80 height 37
click at [139, 263] on h1 "Add Client to Slack" at bounding box center [177, 260] width 255 height 26
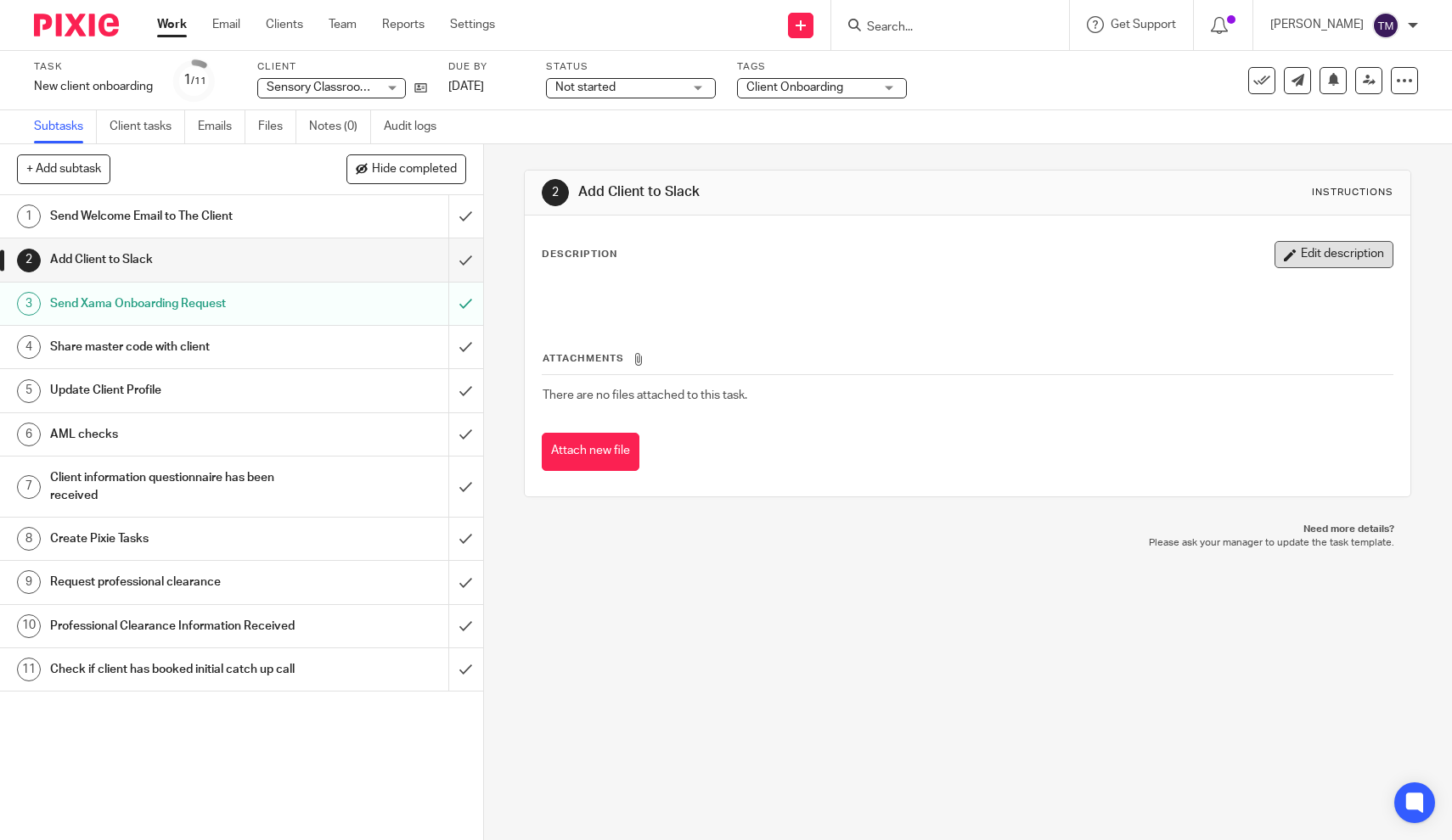
click at [1346, 265] on button "Edit description" at bounding box center [1334, 255] width 119 height 27
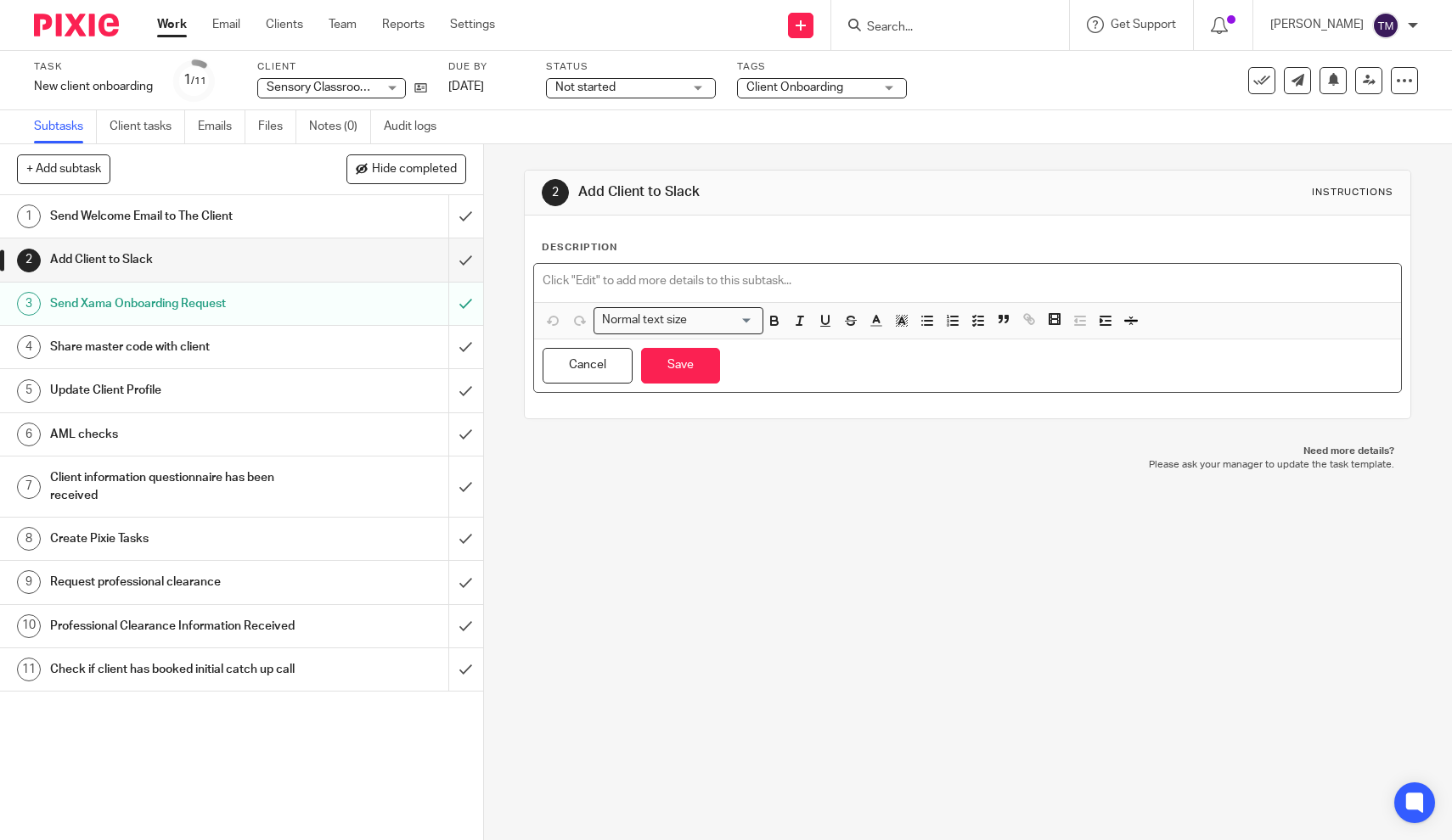
click at [716, 277] on p at bounding box center [967, 281] width 850 height 17
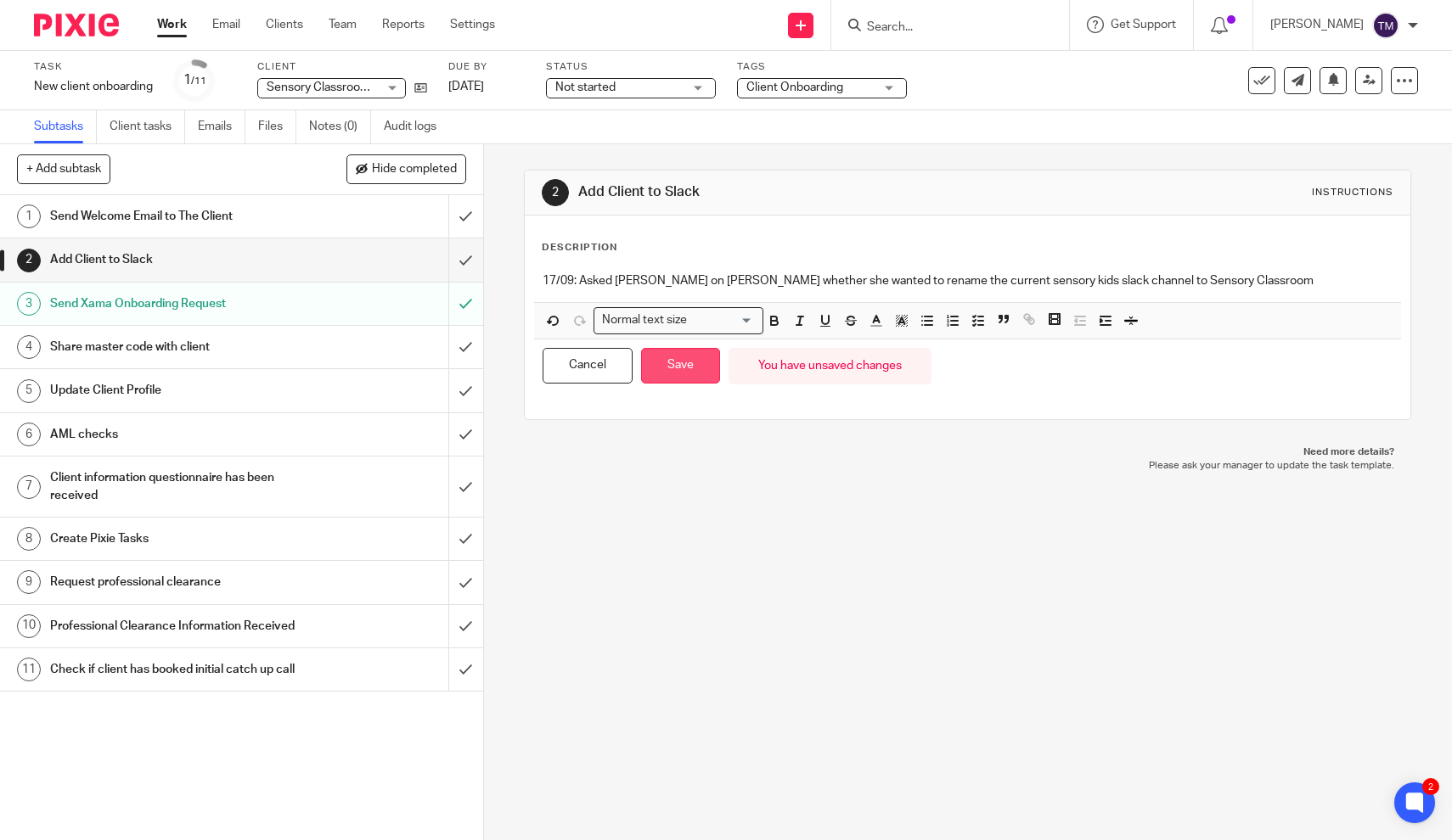
click at [674, 363] on button "Save" at bounding box center [680, 367] width 79 height 37
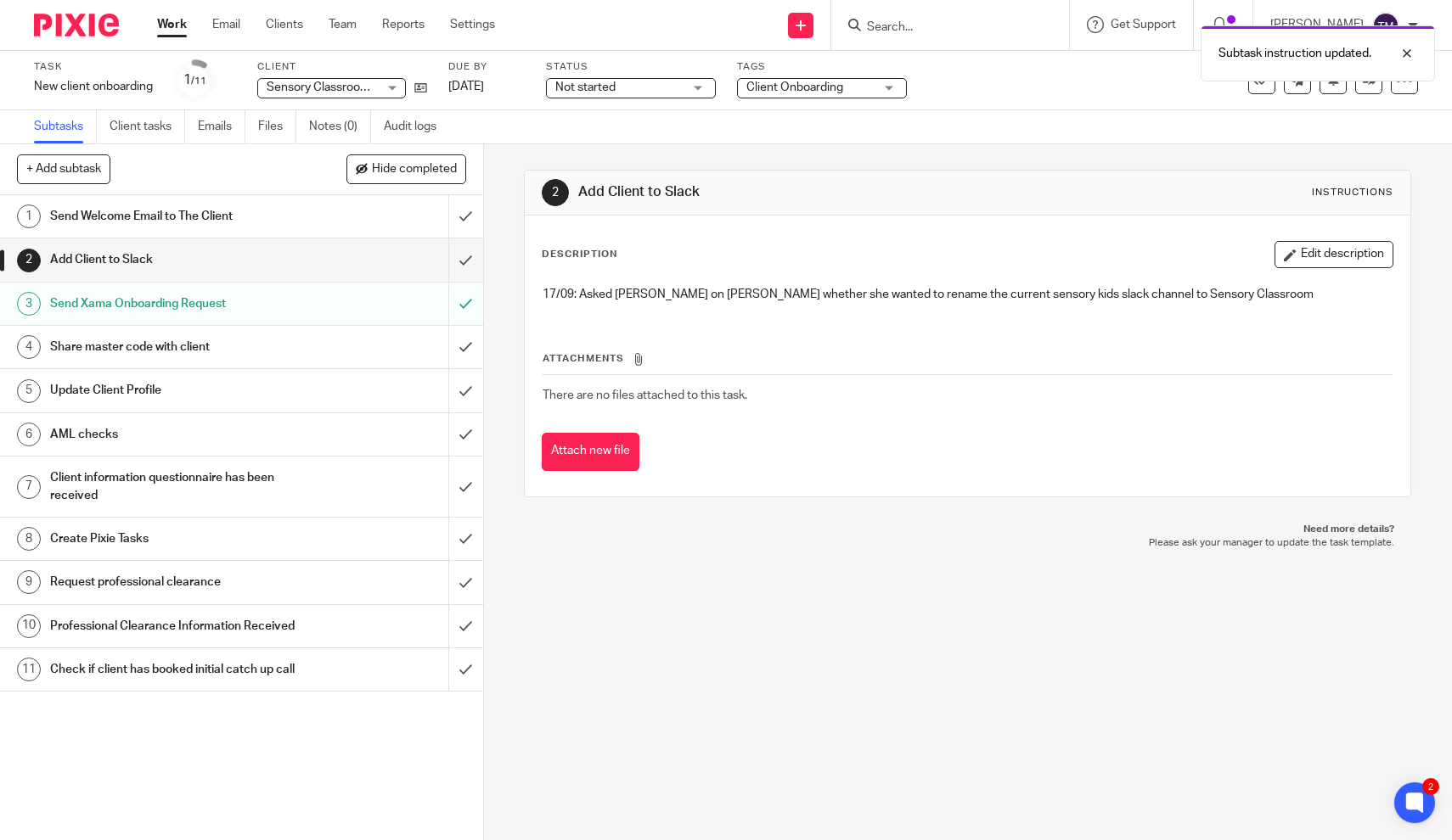
click at [198, 305] on h1 "Send Xama Onboarding Request" at bounding box center [177, 304] width 255 height 26
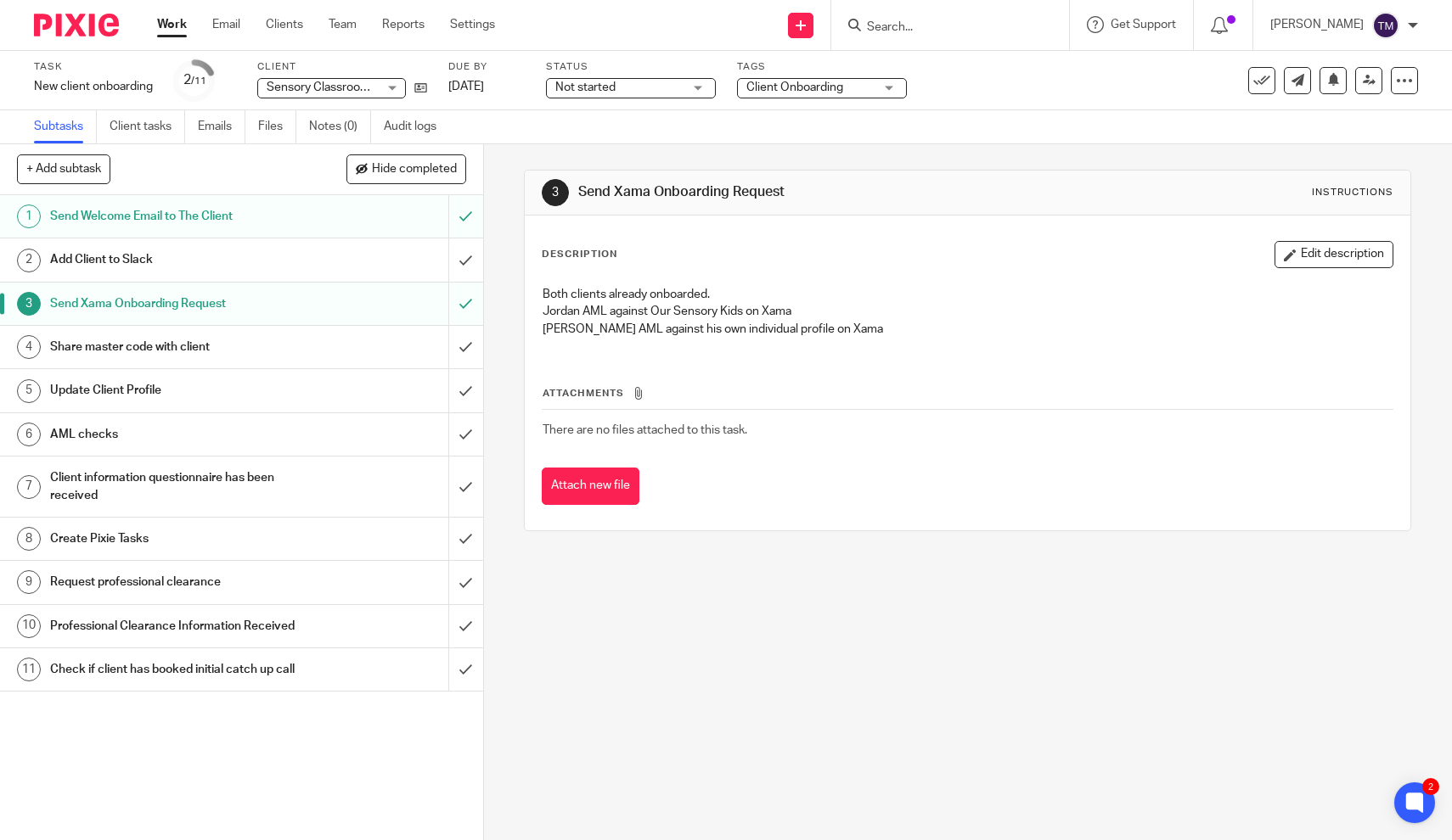
click at [205, 350] on h1 "Share master code with client" at bounding box center [177, 347] width 255 height 26
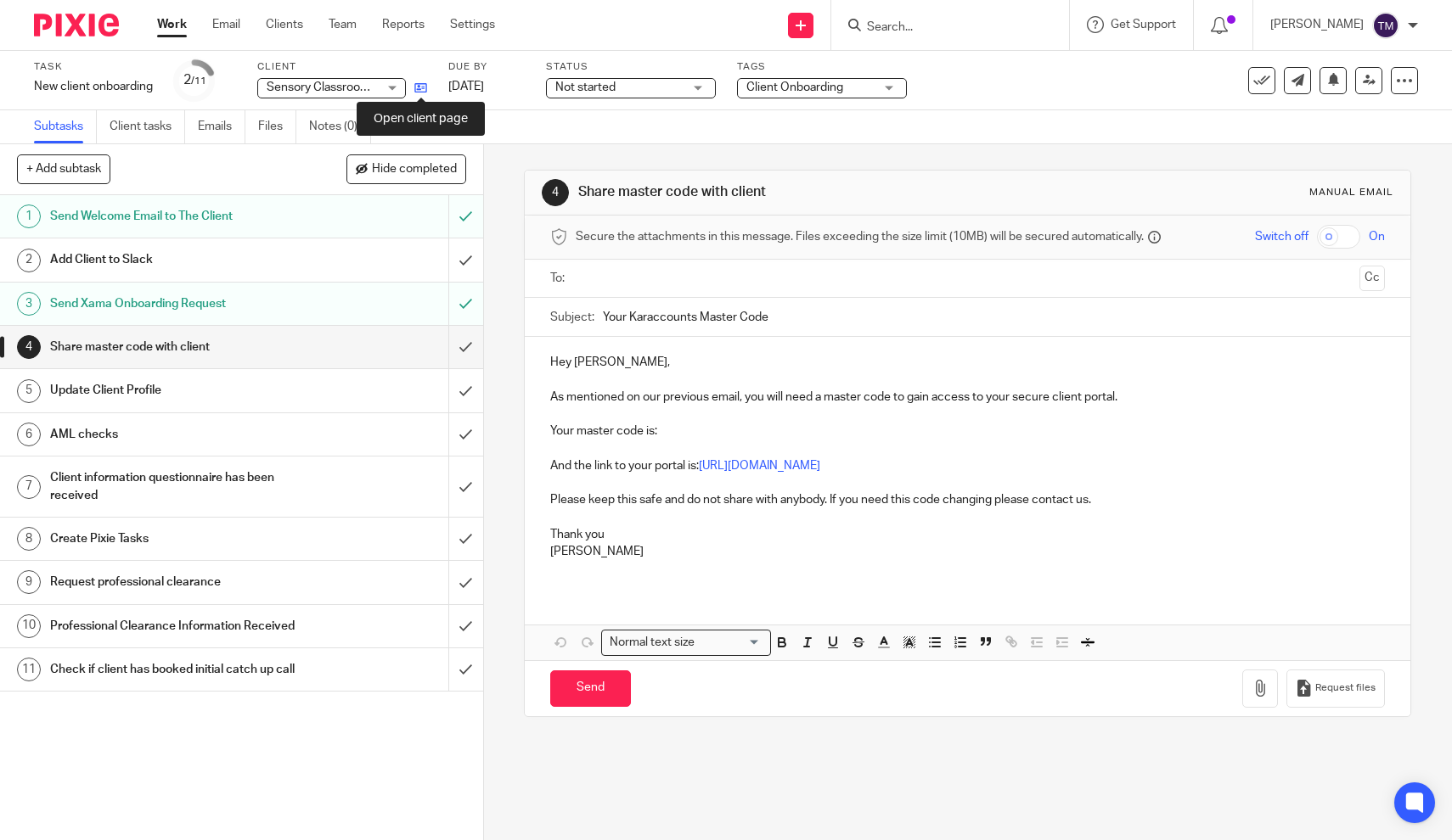
click at [422, 85] on icon at bounding box center [421, 88] width 13 height 13
click at [692, 441] on p at bounding box center [967, 449] width 835 height 17
click at [690, 430] on p "Your master code is:" at bounding box center [967, 431] width 835 height 17
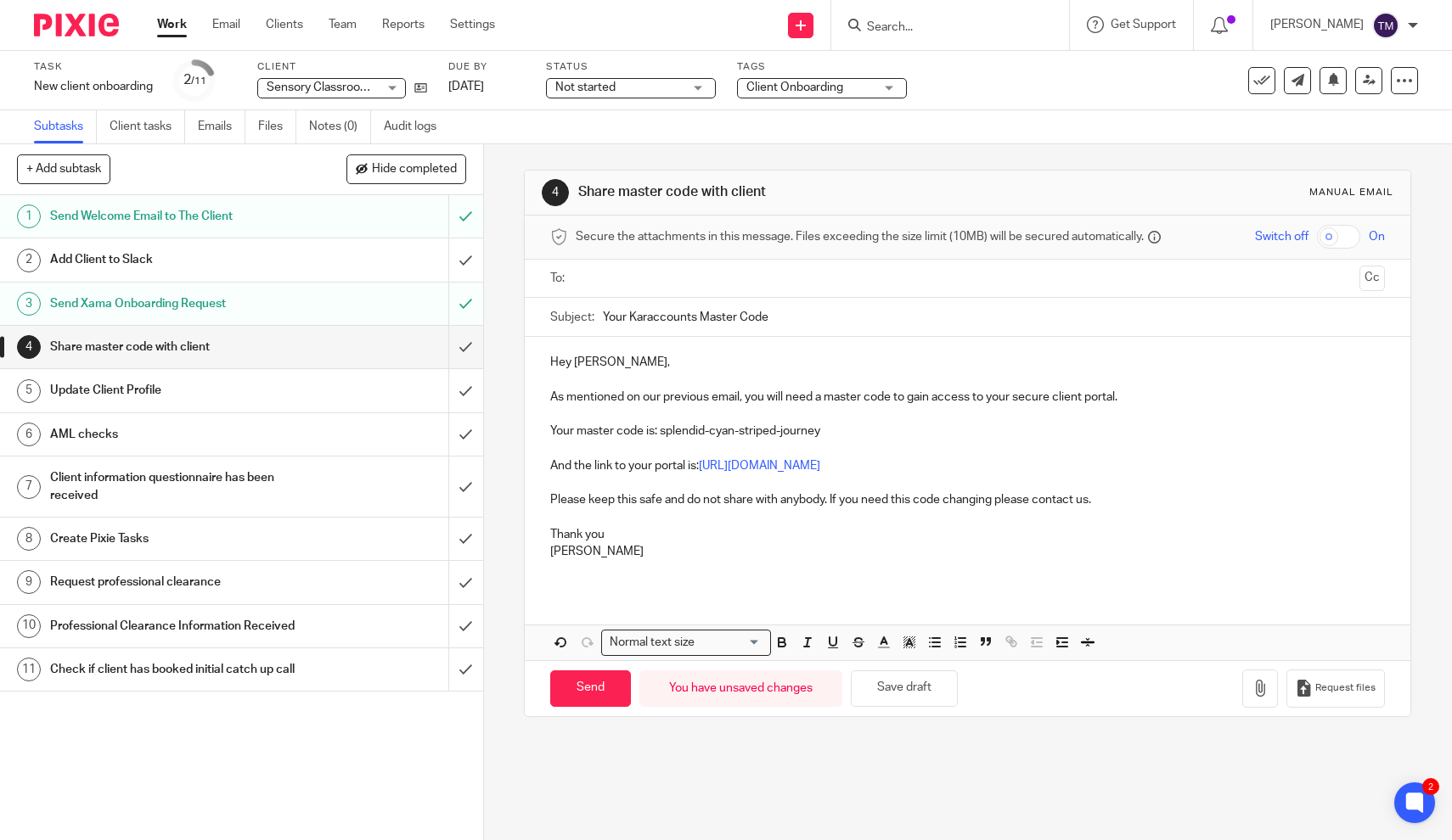
click at [659, 282] on input "text" at bounding box center [966, 278] width 771 height 19
click at [604, 693] on input "Send" at bounding box center [591, 692] width 80 height 37
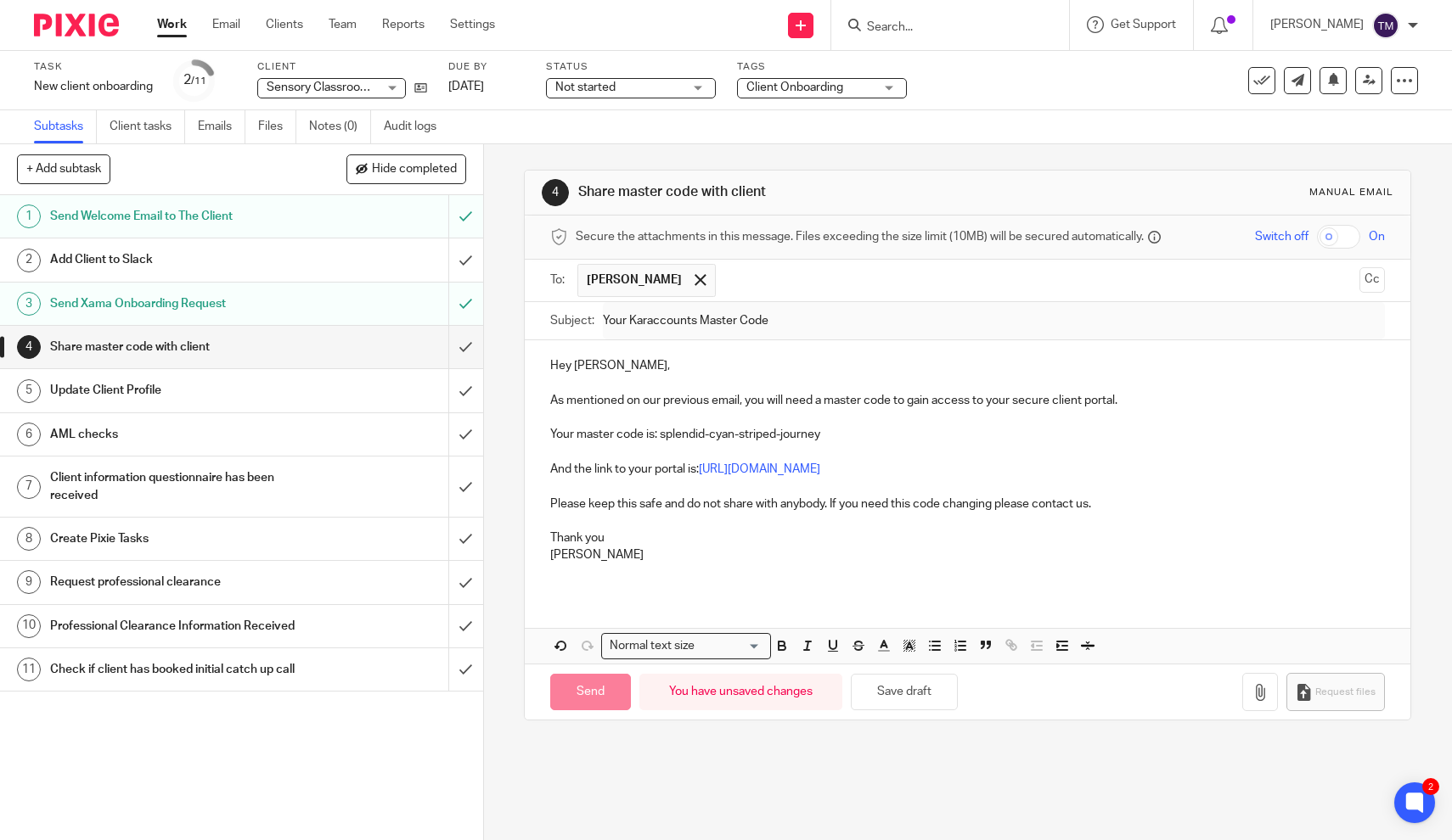
type input "Sent"
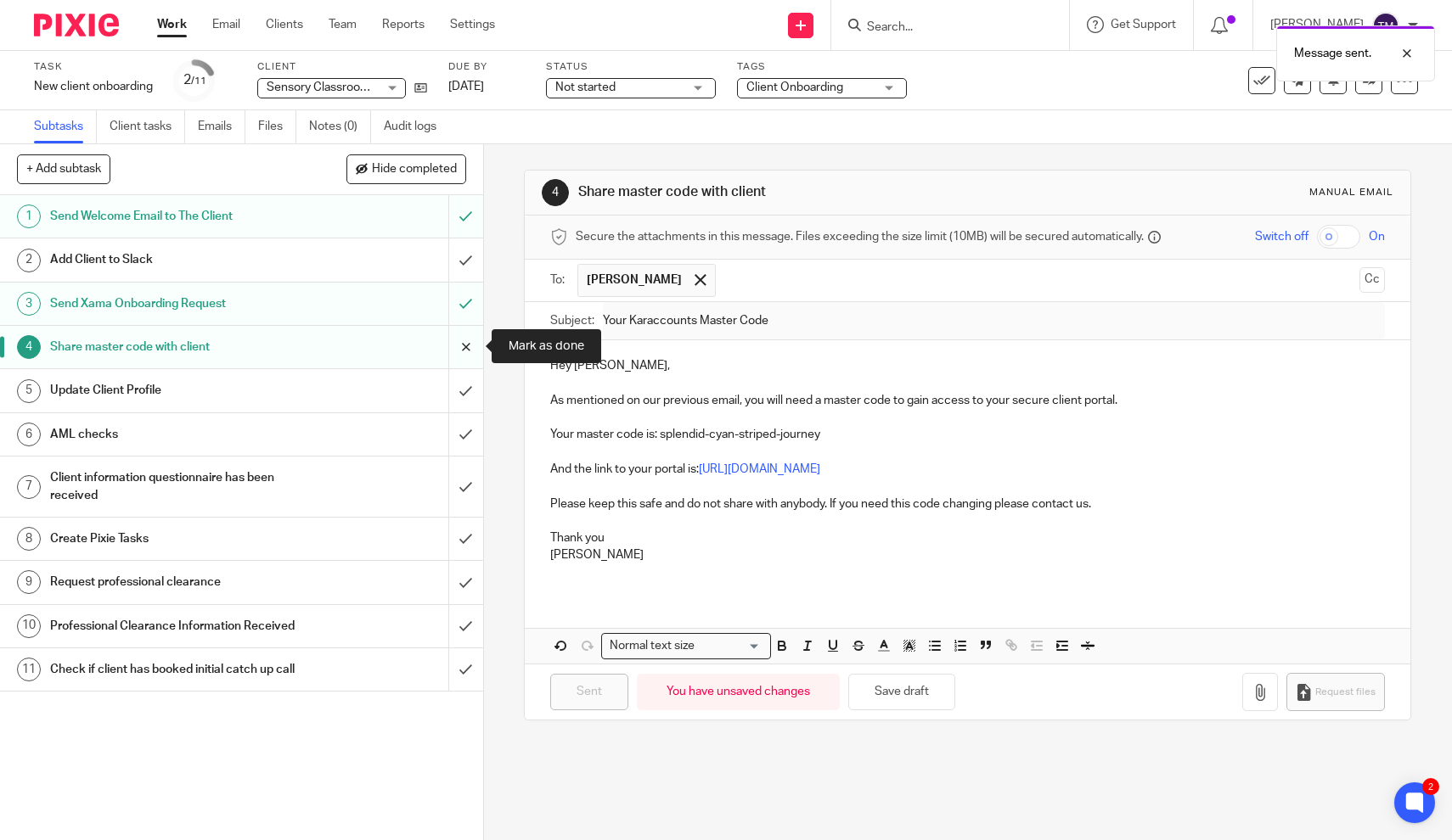
click at [469, 348] on input "submit" at bounding box center [241, 347] width 483 height 42
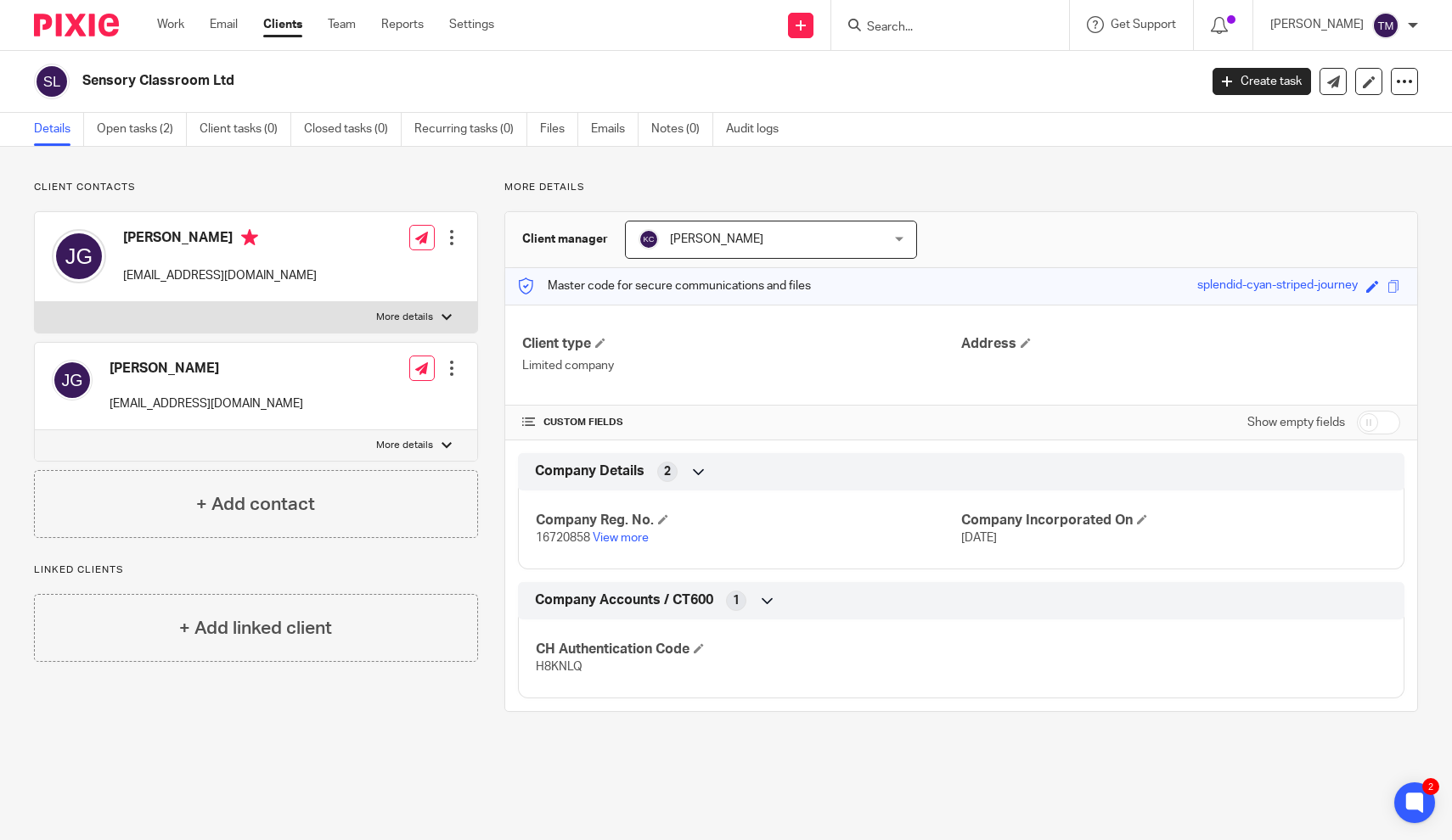
drag, startPoint x: 1190, startPoint y: 292, endPoint x: 1344, endPoint y: 287, distance: 154.1
click at [1344, 287] on div "Master code for secure communications and files splendid-cyan-striped-journey S…" at bounding box center [961, 286] width 912 height 37
drag, startPoint x: 1359, startPoint y: 288, endPoint x: 1196, endPoint y: 289, distance: 163.0
click at [1197, 289] on div "Save splendid-cyan-striped-journey" at bounding box center [1289, 286] width 186 height 19
copy div "splendid-cyan-striped-journey"
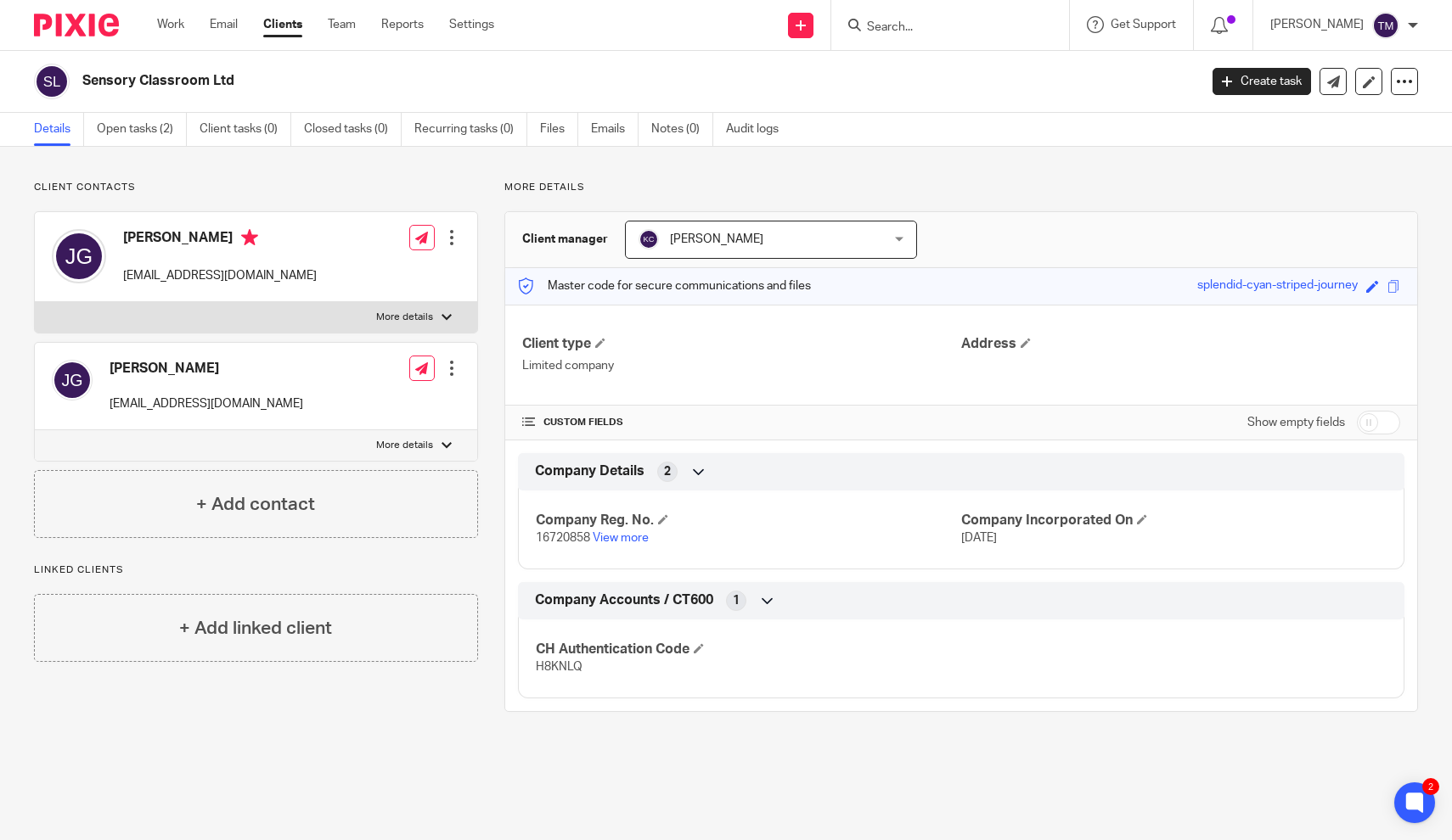
click at [1388, 420] on input "checkbox" at bounding box center [1378, 422] width 43 height 24
checkbox input "true"
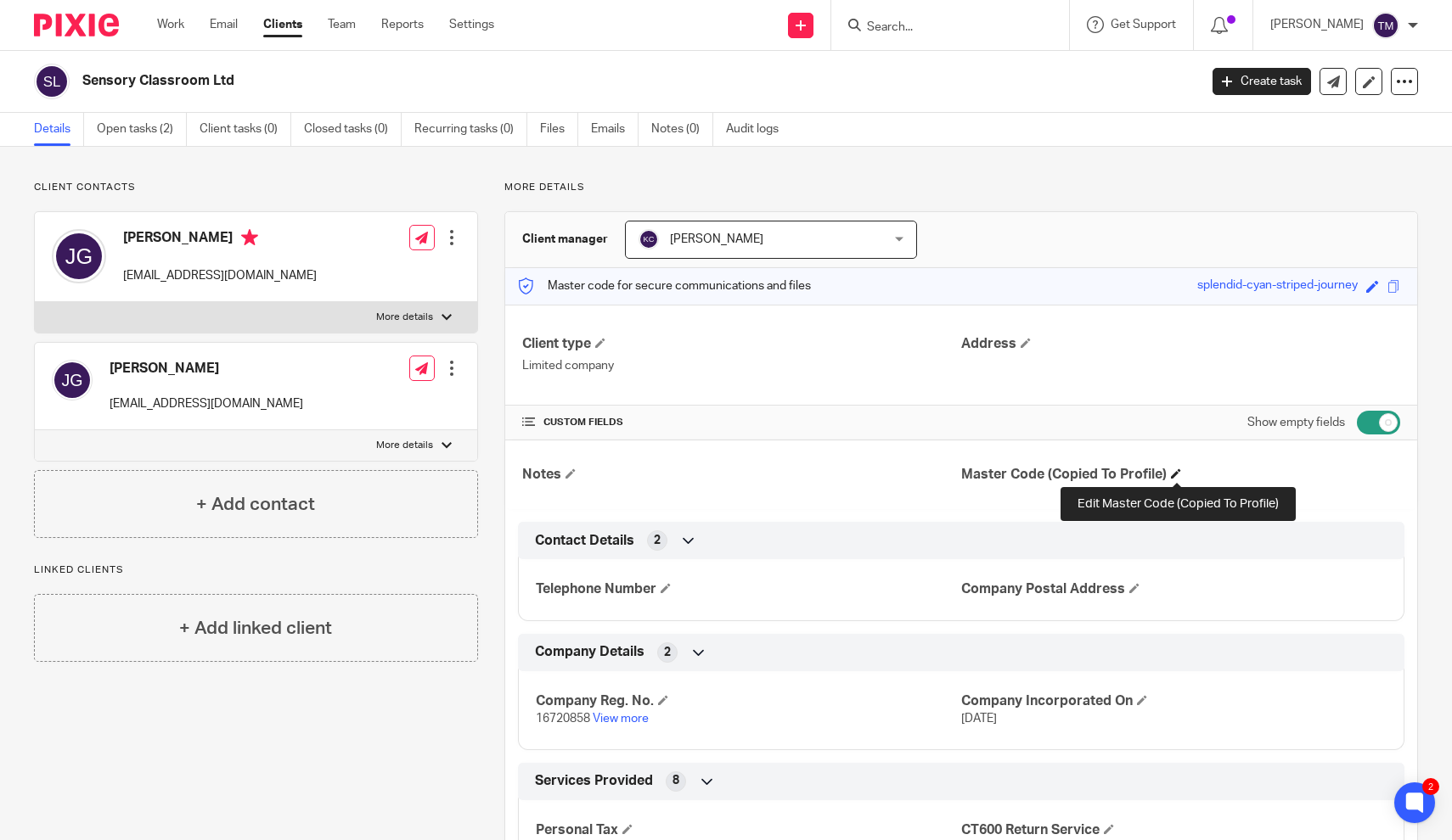
click at [1174, 473] on span at bounding box center [1176, 473] width 10 height 10
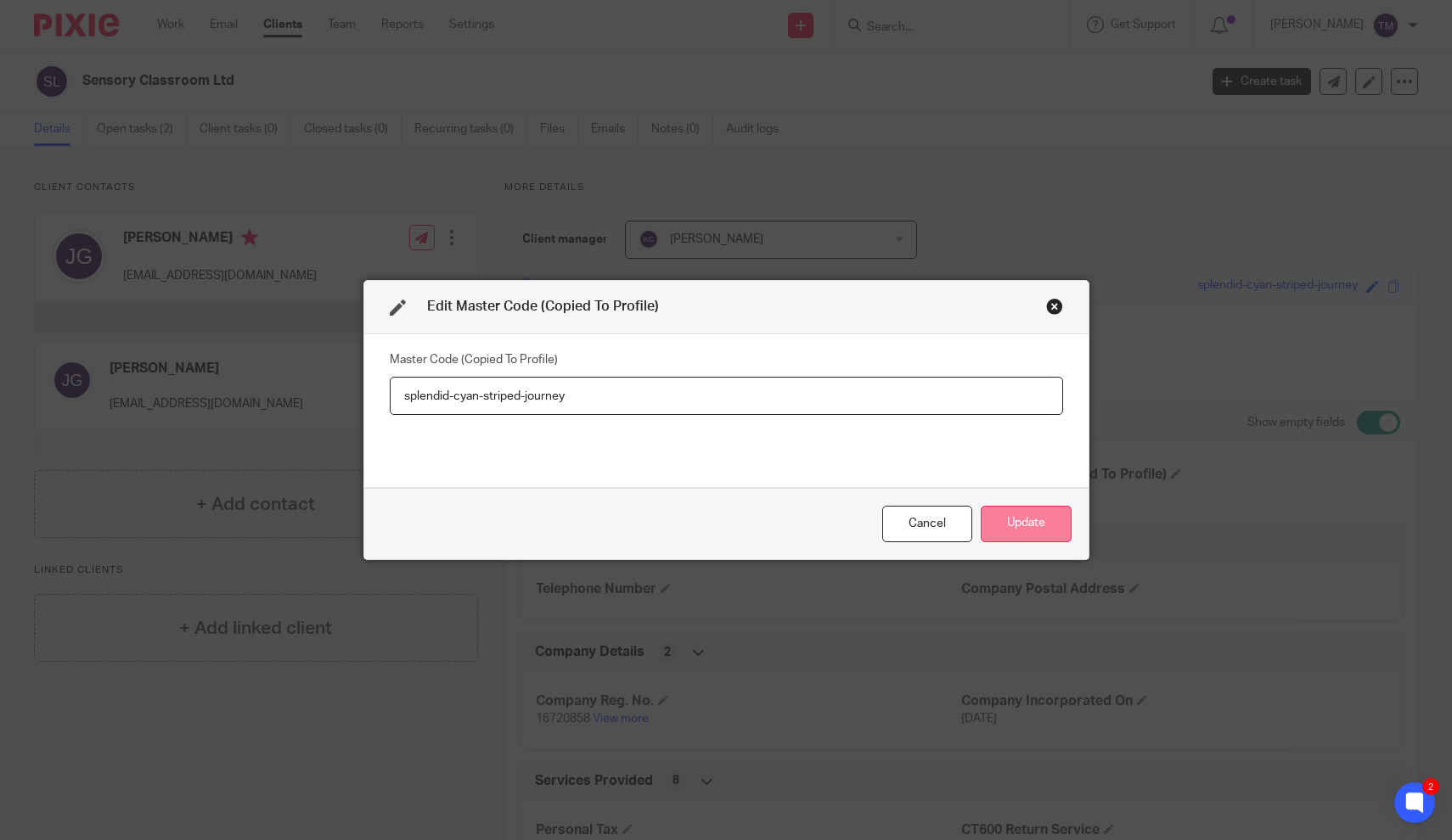
type input "splendid-cyan-striped-journey"
click at [1011, 535] on button "Update" at bounding box center [1026, 524] width 91 height 37
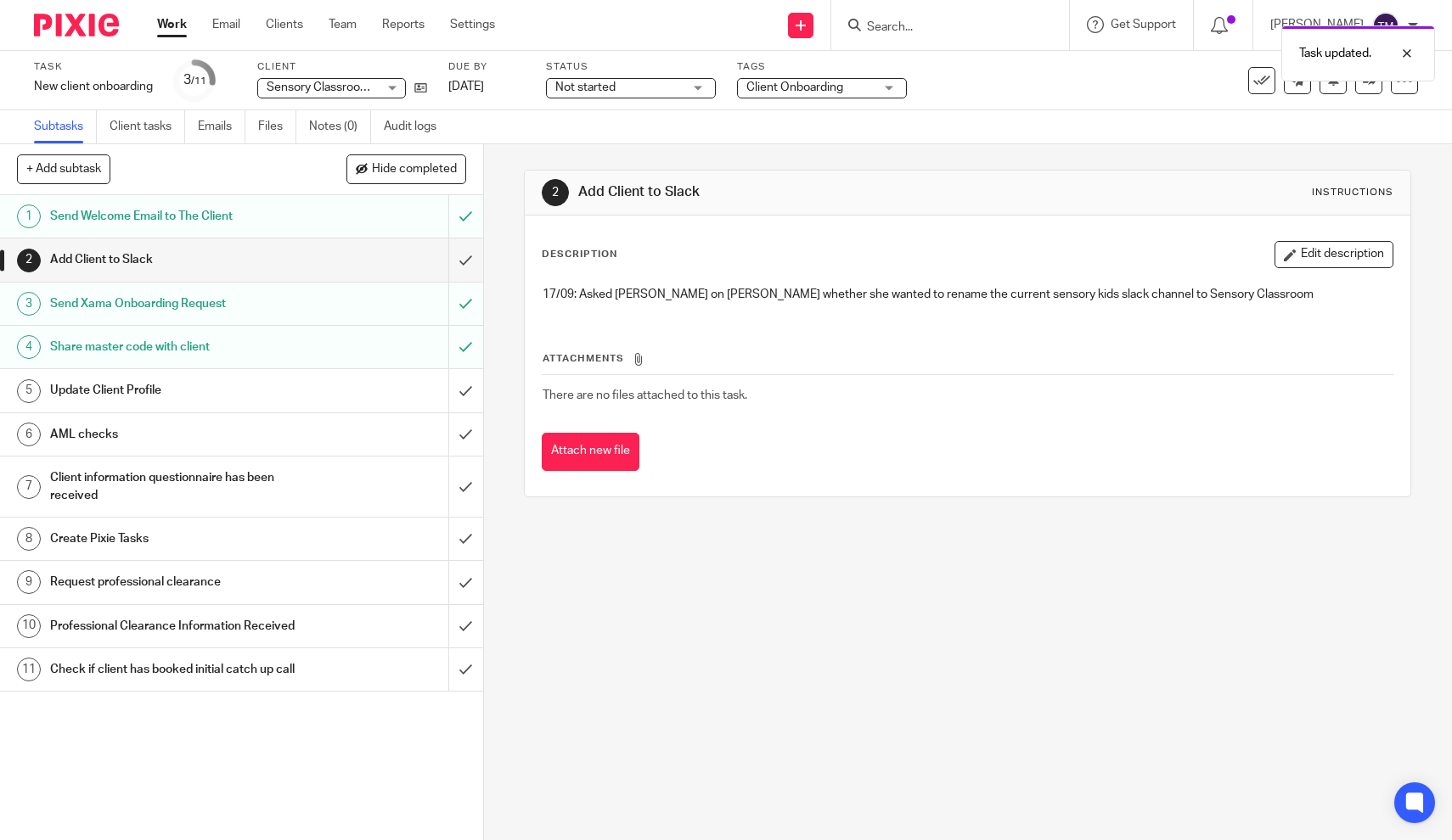
click at [150, 390] on h1 "Update Client Profile" at bounding box center [177, 390] width 255 height 26
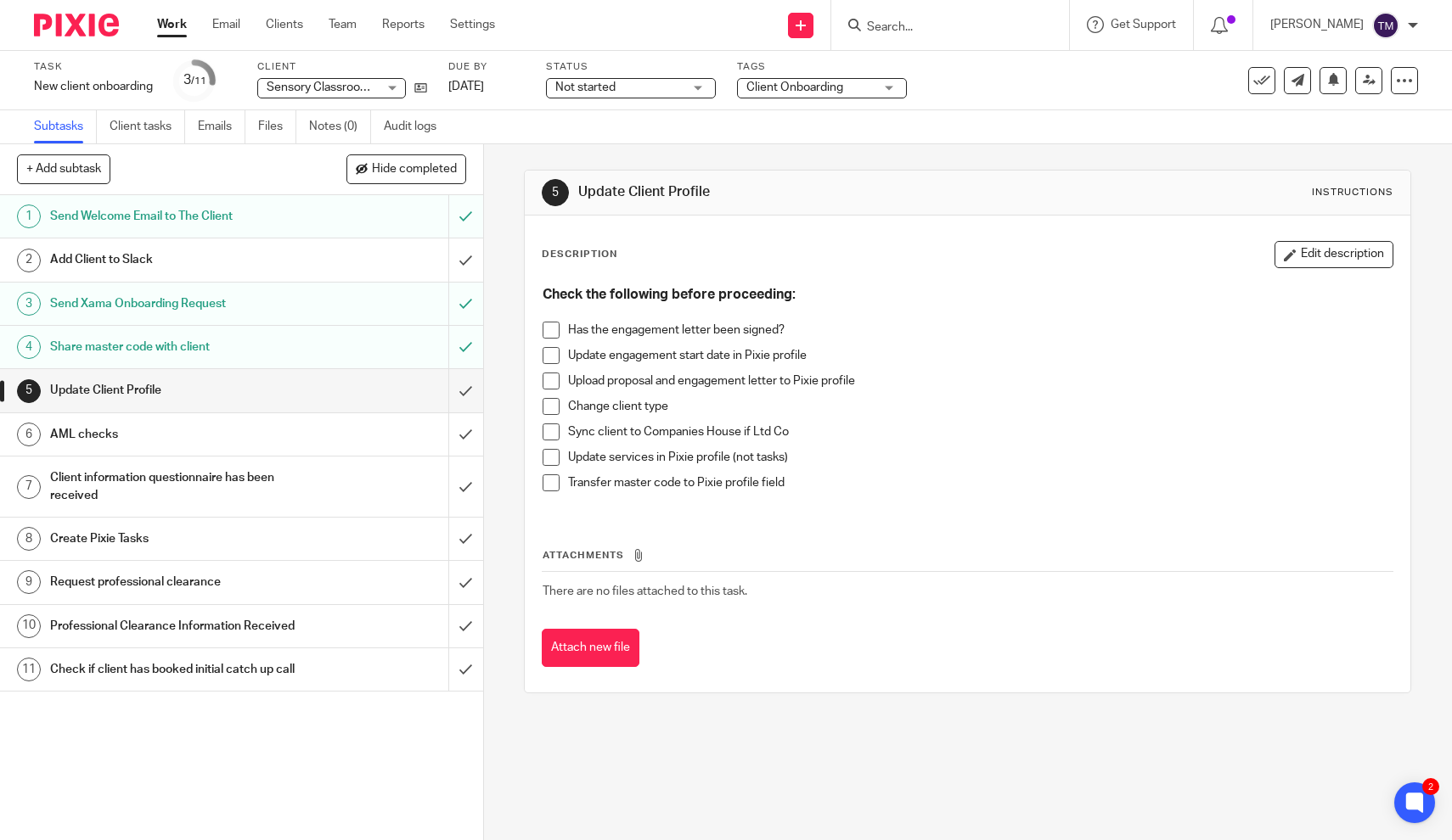
click at [553, 484] on span at bounding box center [550, 483] width 17 height 17
click at [104, 434] on h1 "AML checks" at bounding box center [177, 435] width 255 height 26
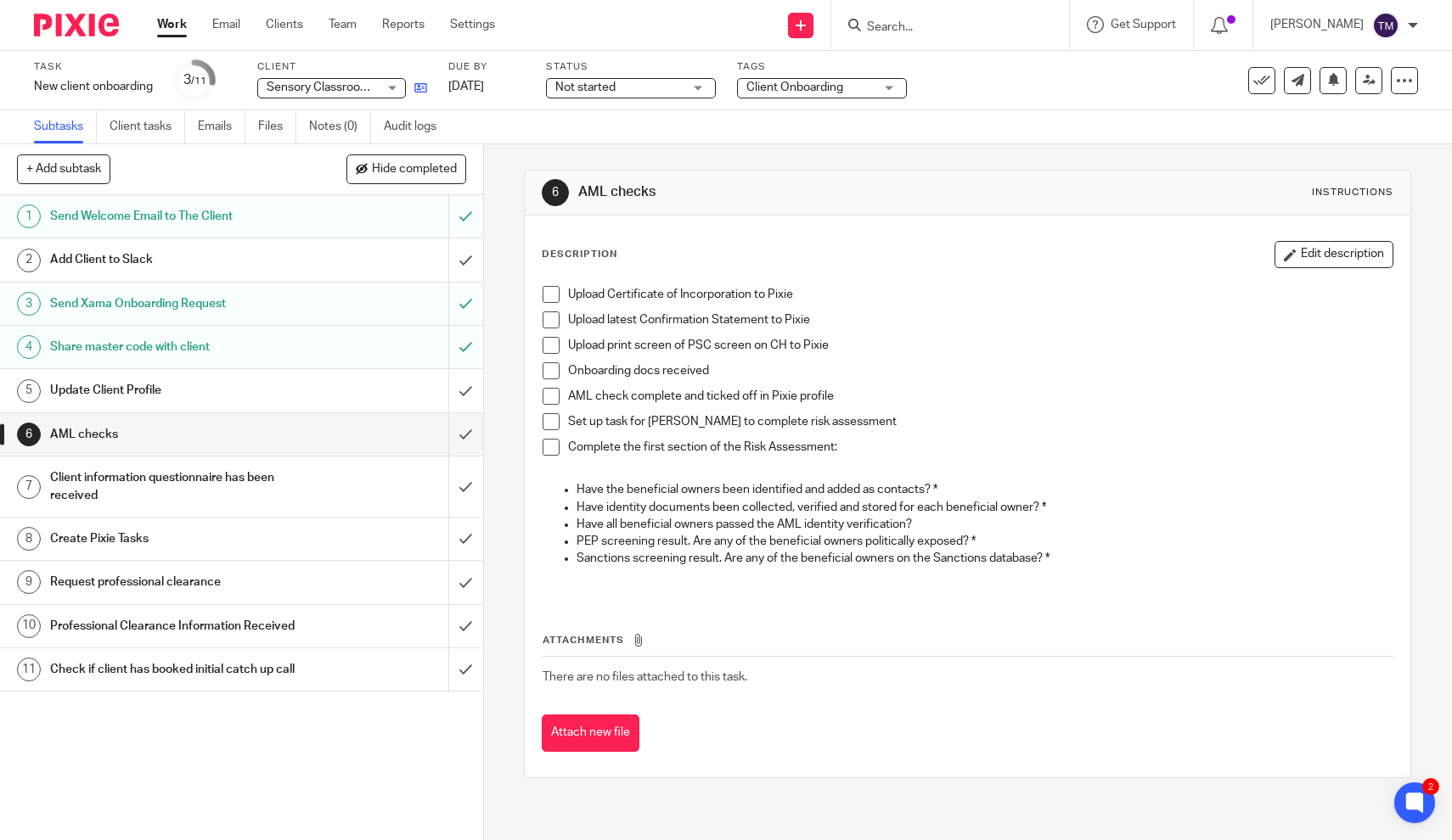
click at [420, 88] on icon at bounding box center [421, 88] width 13 height 13
click at [555, 295] on span at bounding box center [550, 294] width 17 height 17
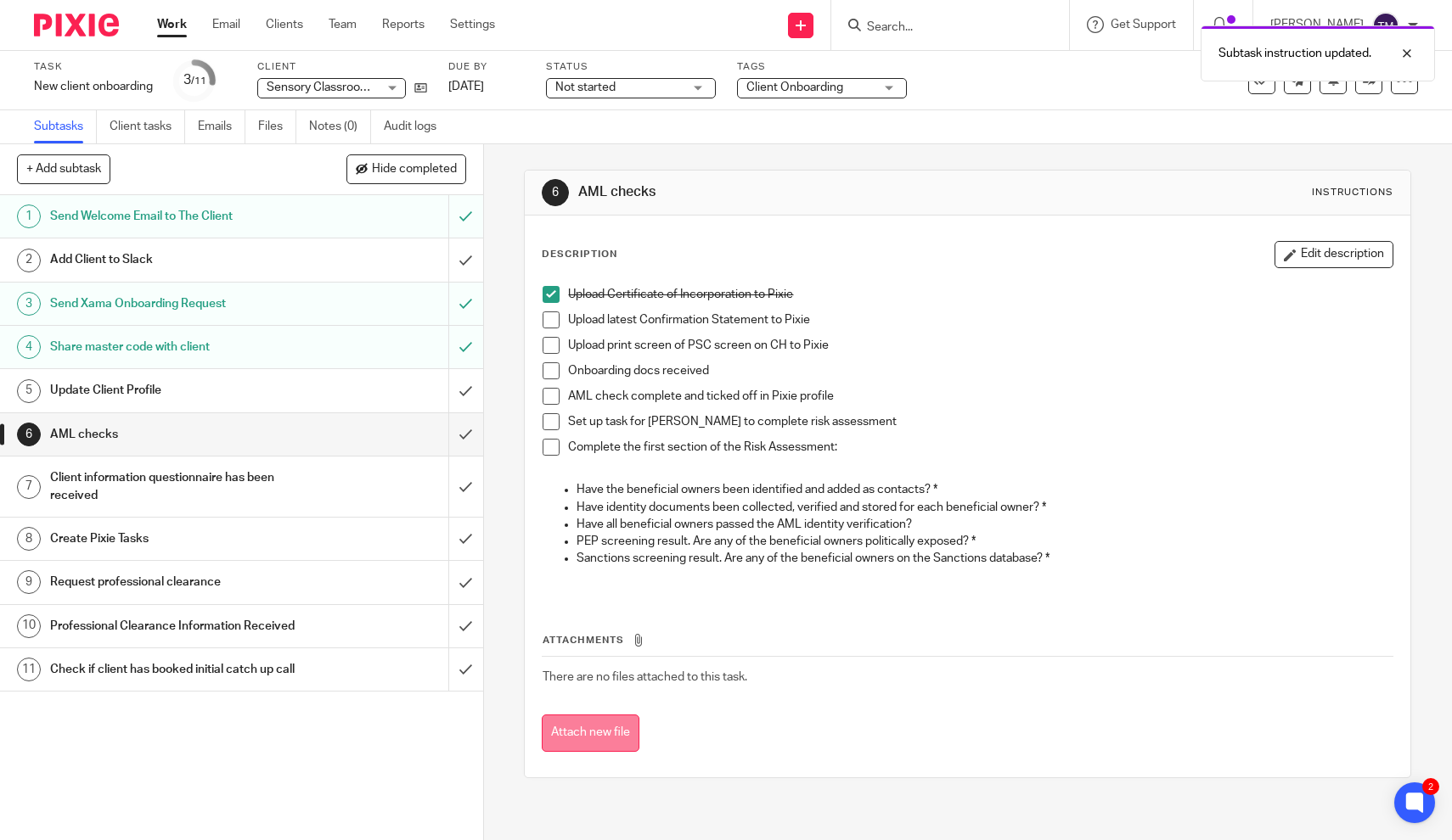
click at [598, 733] on button "Attach new file" at bounding box center [590, 734] width 98 height 38
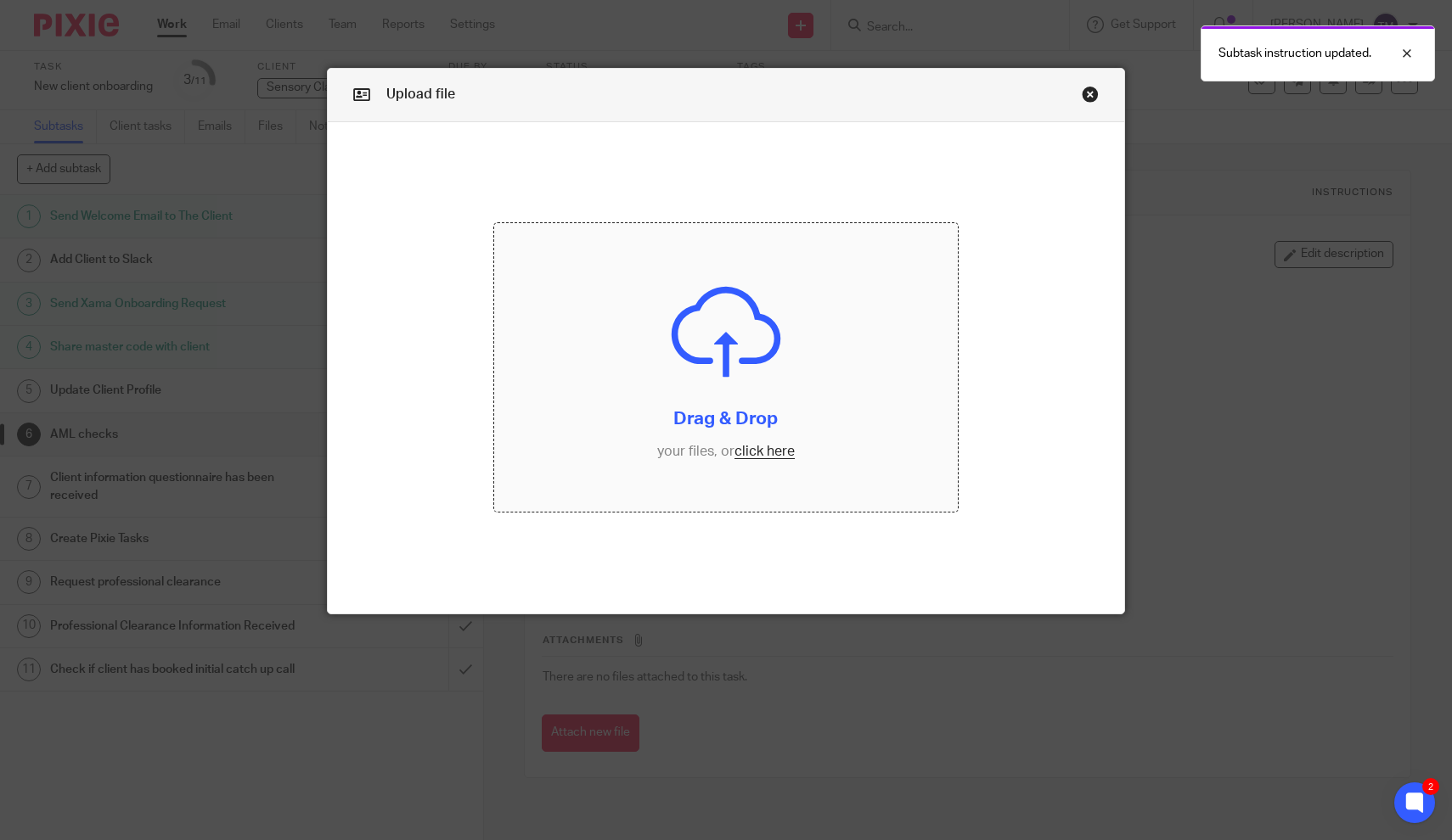
click at [742, 441] on input "file" at bounding box center [725, 367] width 463 height 290
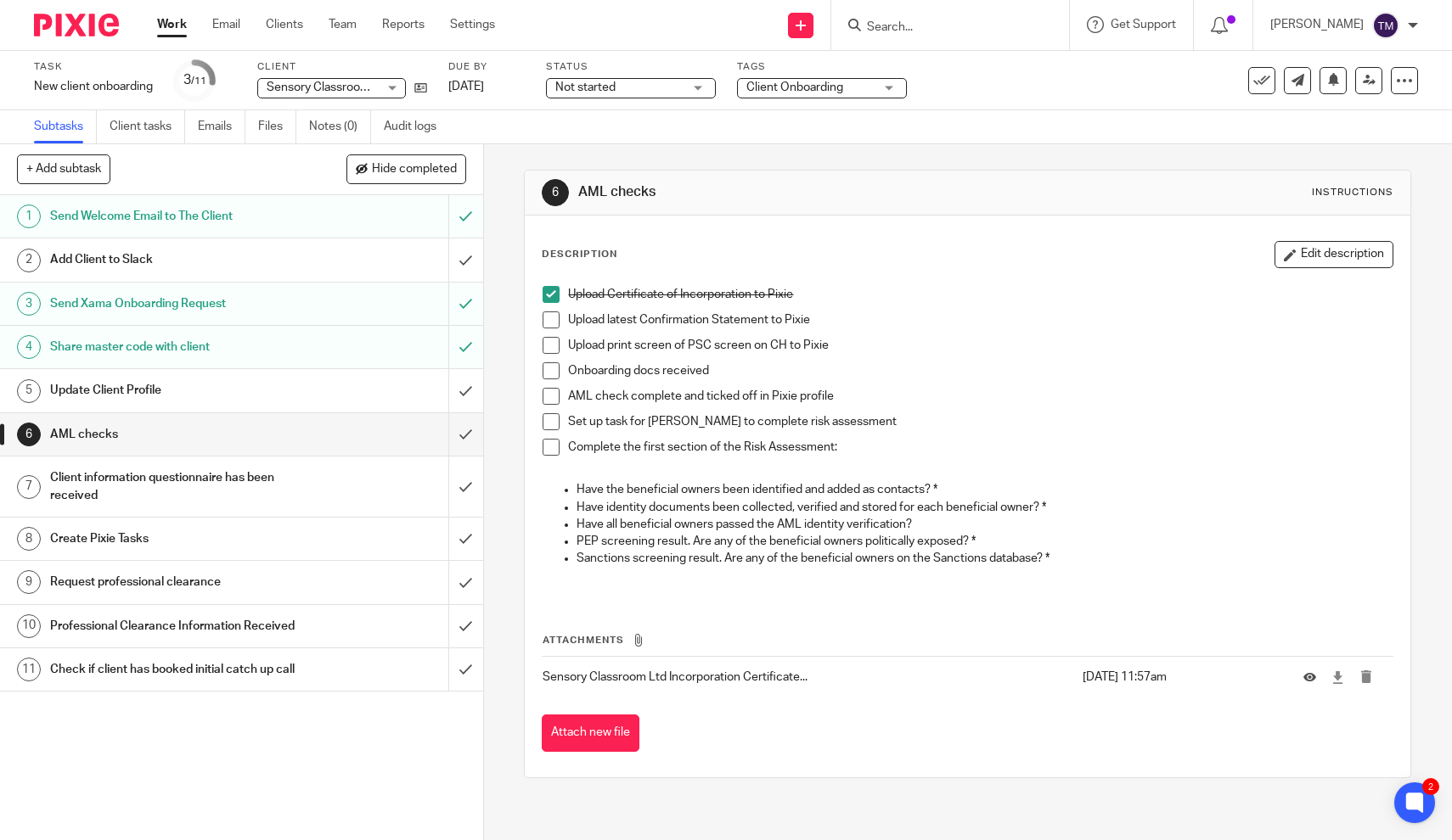
click at [552, 346] on span at bounding box center [550, 346] width 17 height 17
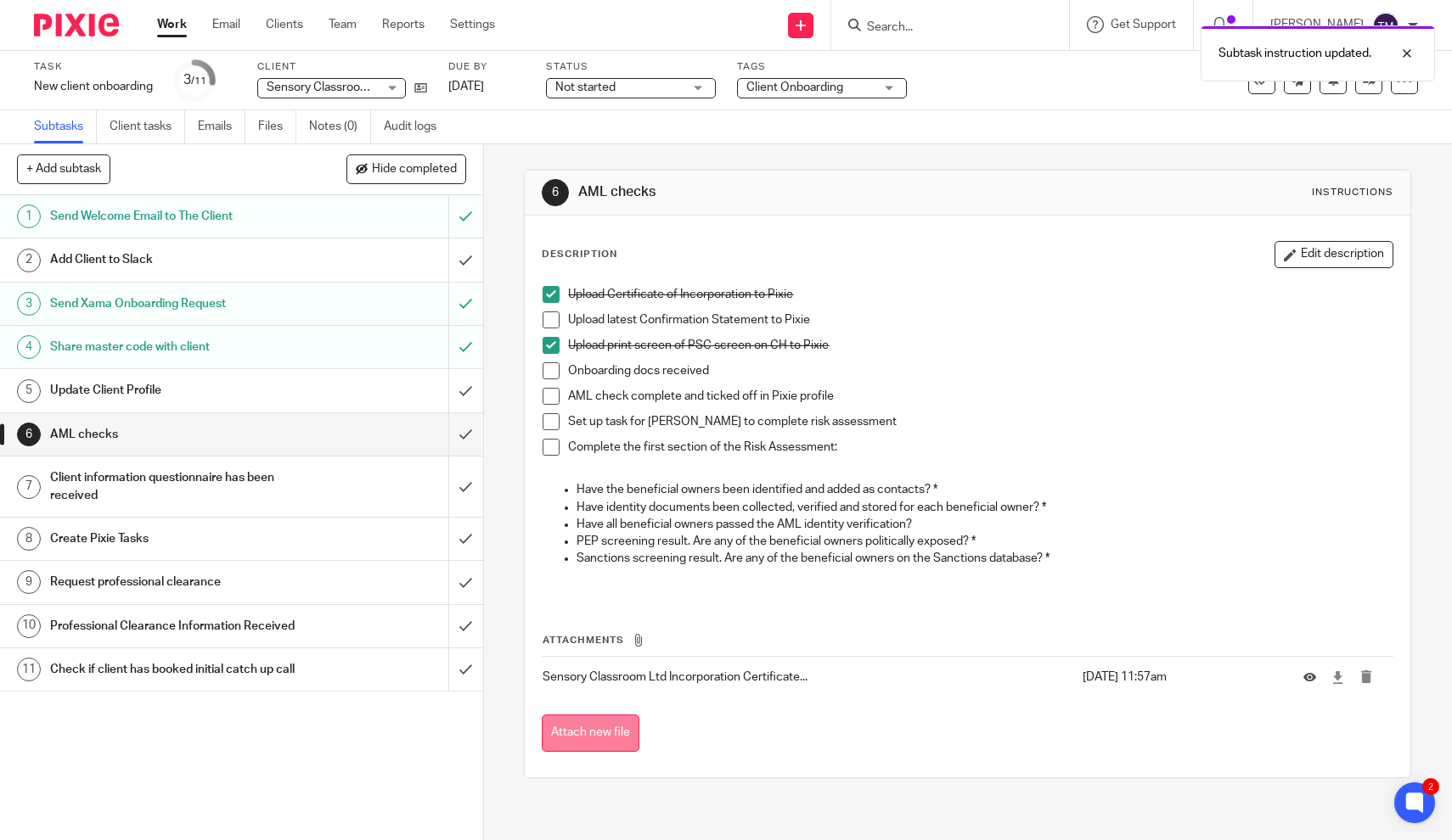
click at [624, 722] on button "Attach new file" at bounding box center [590, 734] width 98 height 38
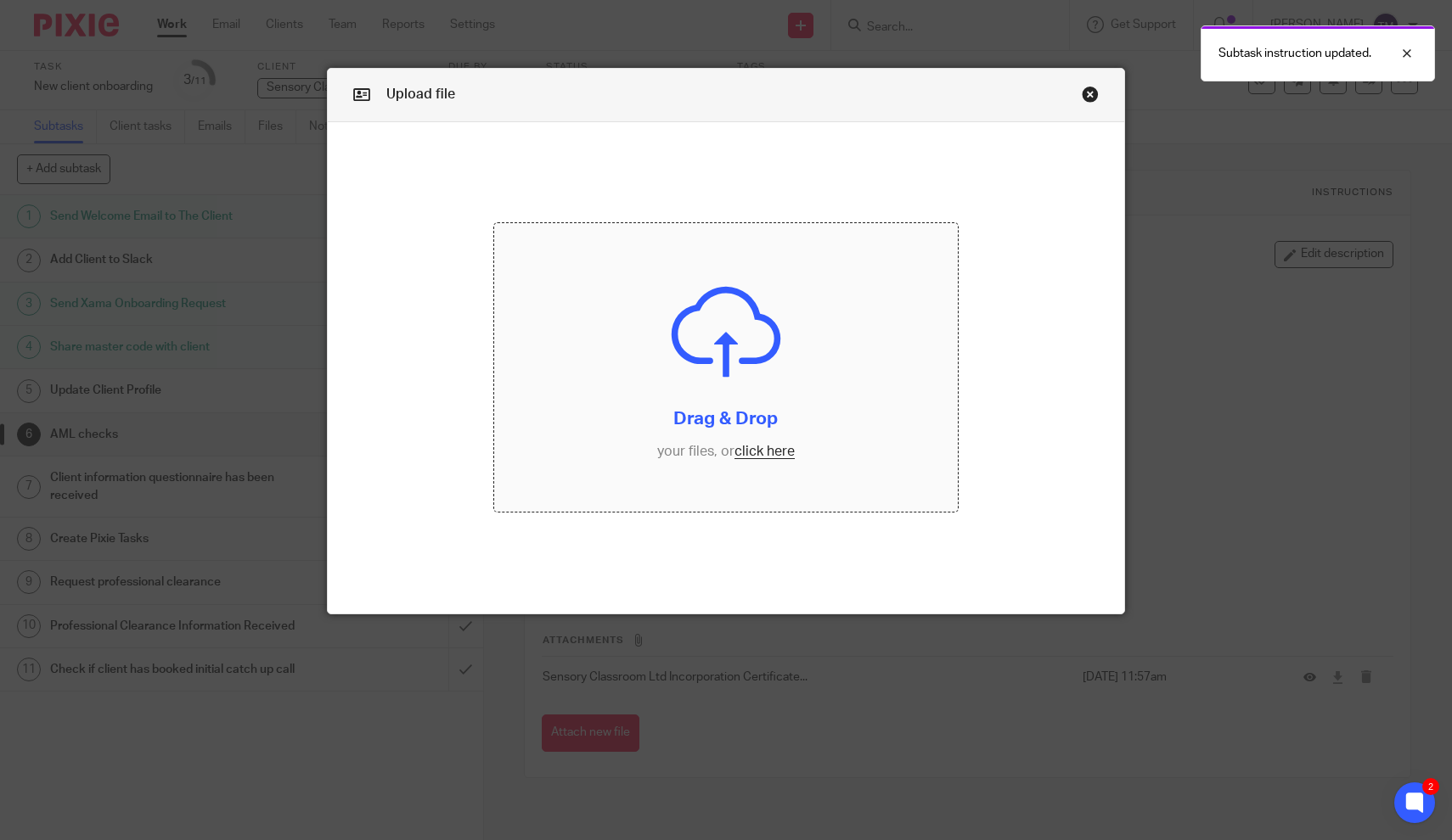
click at [746, 420] on input "file" at bounding box center [725, 367] width 463 height 290
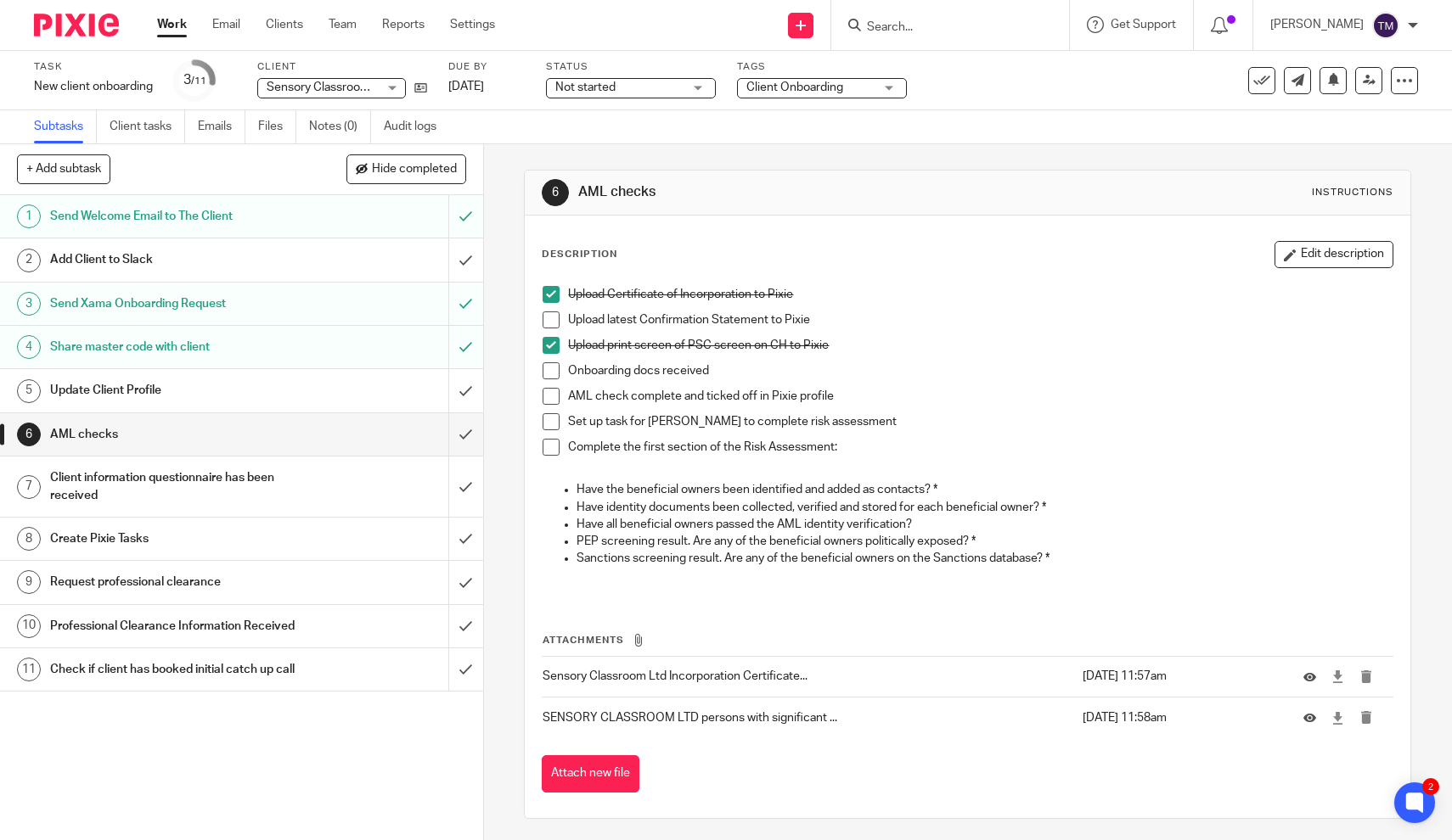
click at [551, 399] on span at bounding box center [550, 396] width 17 height 17
click at [214, 124] on link "Emails" at bounding box center [221, 127] width 48 height 33
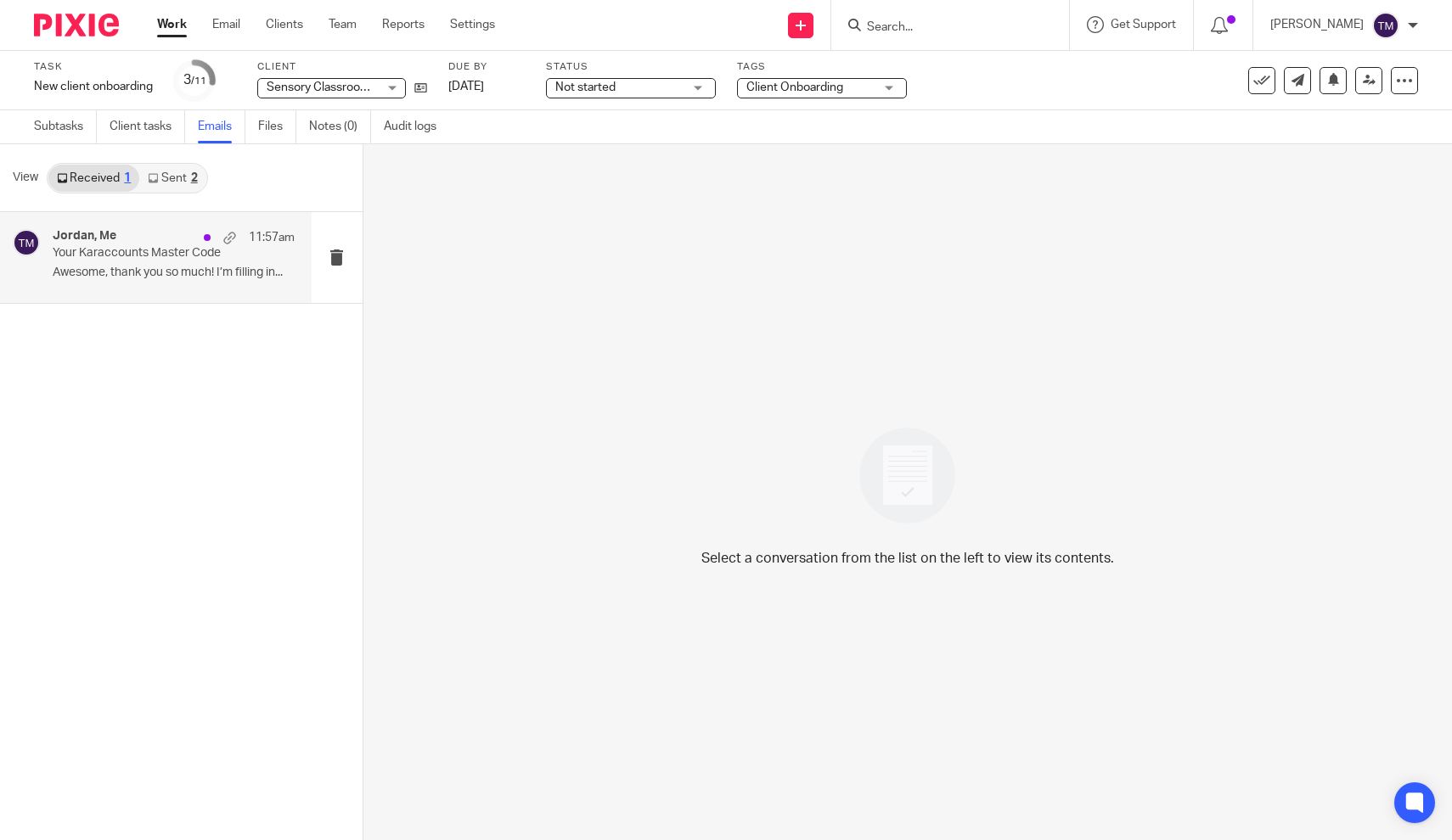
click at [183, 267] on p "Awesome, thank you so much! I’m filling in..." at bounding box center [174, 273] width 242 height 15
